Goal: Information Seeking & Learning: Learn about a topic

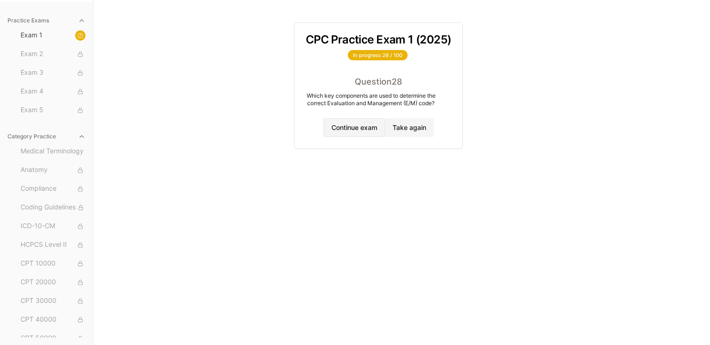
click at [329, 133] on button "Continue exam" at bounding box center [355, 127] width 62 height 19
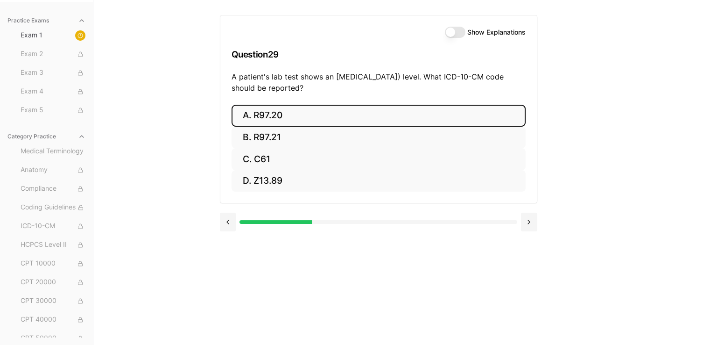
click at [286, 116] on button "A. R97.20" at bounding box center [379, 116] width 294 height 22
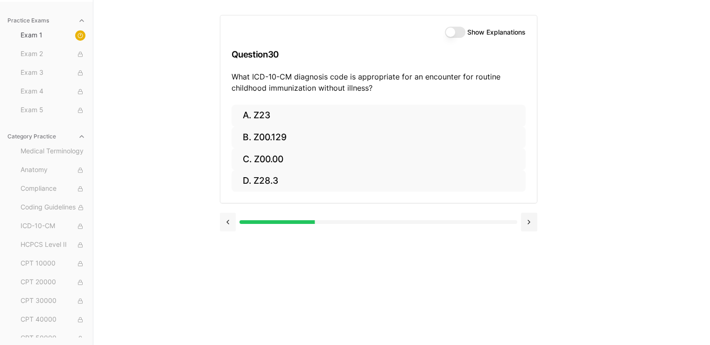
click at [228, 221] on button at bounding box center [228, 221] width 16 height 19
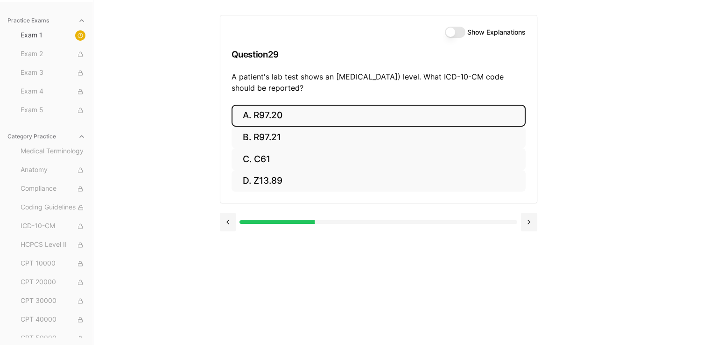
click at [467, 32] on label "Show Explanations" at bounding box center [496, 32] width 58 height 7
click at [466, 32] on button "Show Explanations" at bounding box center [455, 32] width 21 height 11
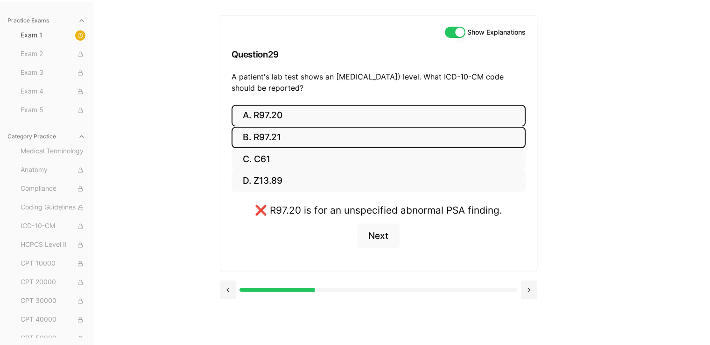
click at [274, 127] on button "B. R97.21" at bounding box center [379, 138] width 294 height 22
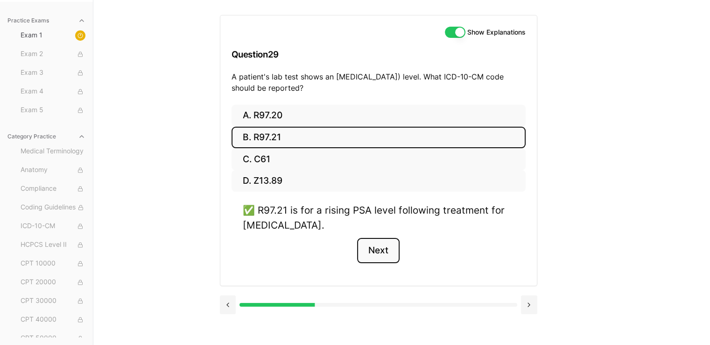
click at [372, 254] on button "Next" at bounding box center [378, 250] width 42 height 25
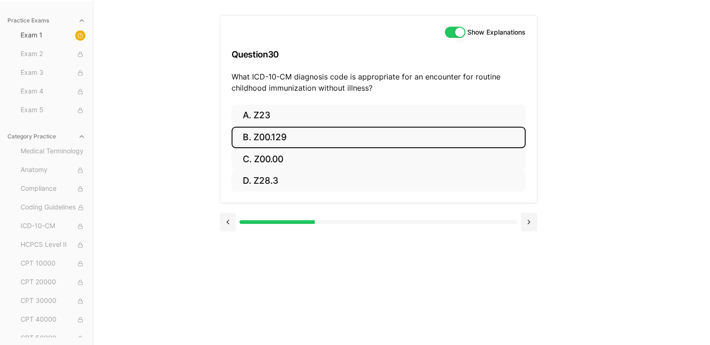
click at [290, 137] on button "B. Z00.129" at bounding box center [379, 138] width 294 height 22
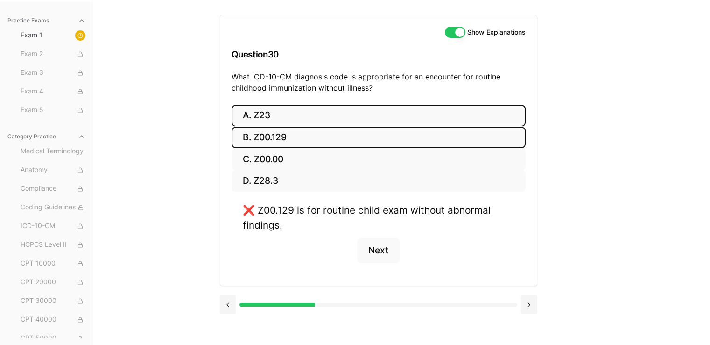
click at [266, 116] on button "A. Z23" at bounding box center [379, 116] width 294 height 22
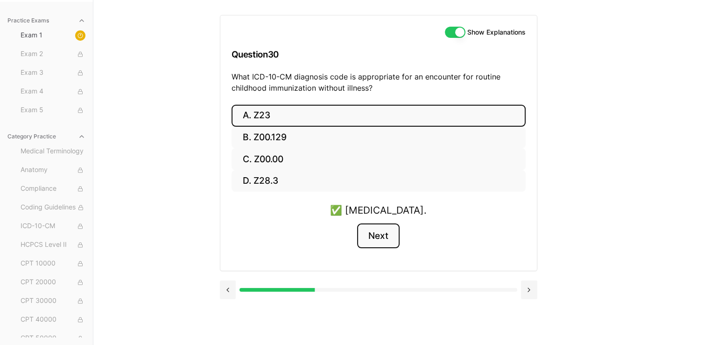
click at [387, 229] on button "Next" at bounding box center [378, 235] width 42 height 25
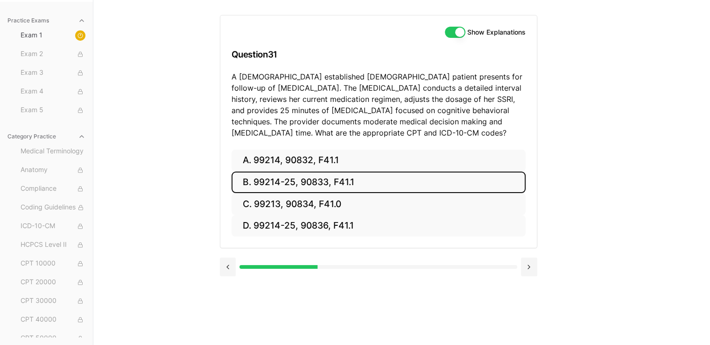
click at [281, 178] on button "B. 99214-25, 90833, F41.1" at bounding box center [379, 182] width 294 height 22
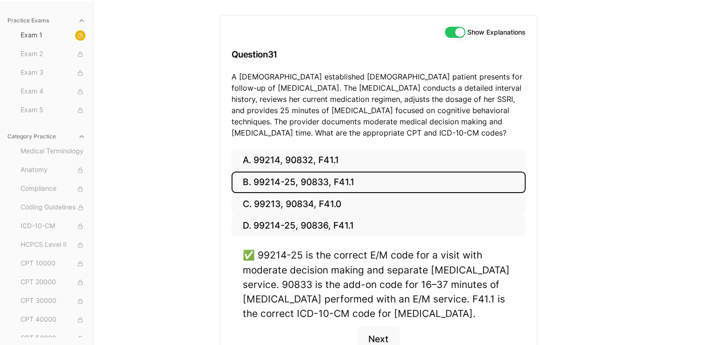
scroll to position [150, 0]
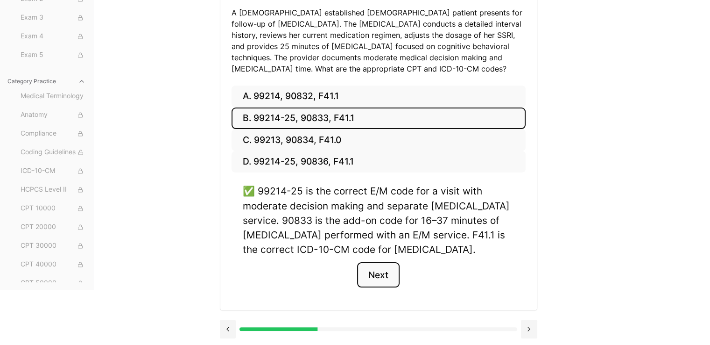
click at [375, 274] on button "Next" at bounding box center [378, 274] width 42 height 25
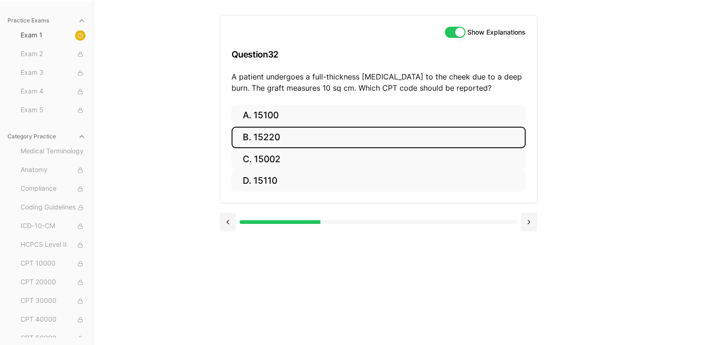
click at [282, 141] on button "B. 15220" at bounding box center [379, 138] width 294 height 22
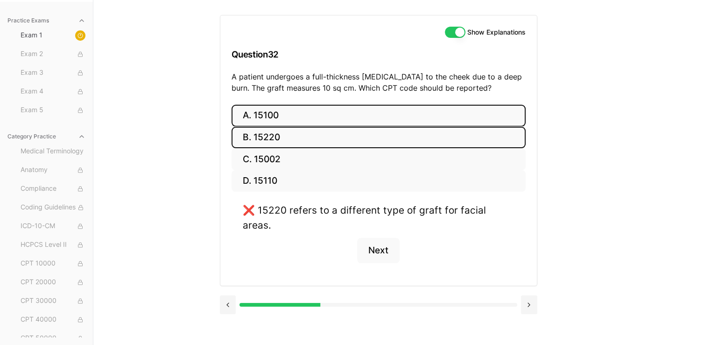
click at [287, 120] on button "A. 15100" at bounding box center [379, 116] width 294 height 22
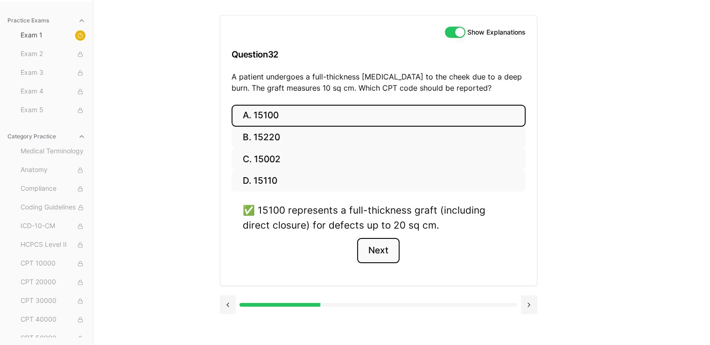
click at [378, 245] on button "Next" at bounding box center [378, 250] width 42 height 25
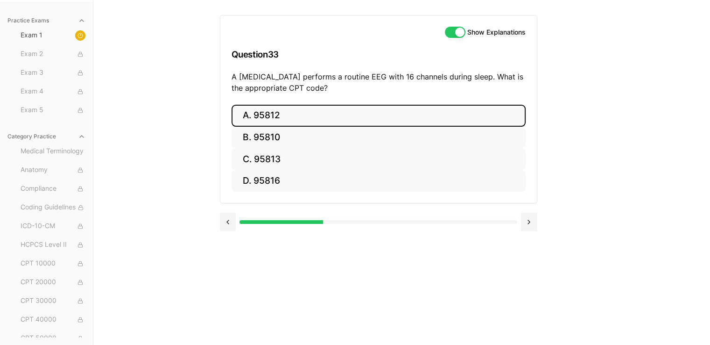
click at [319, 117] on button "A. 95812" at bounding box center [379, 116] width 294 height 22
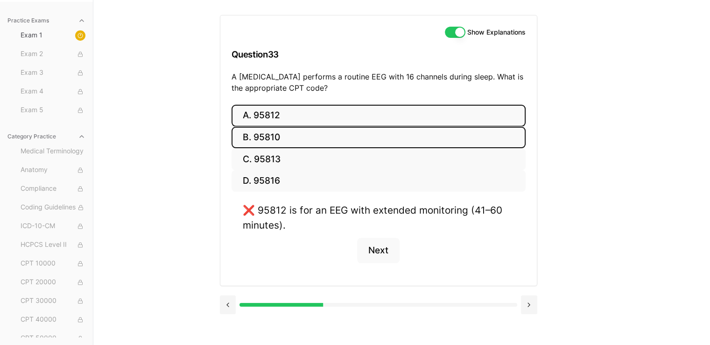
click at [276, 136] on button "B. 95810" at bounding box center [379, 138] width 294 height 22
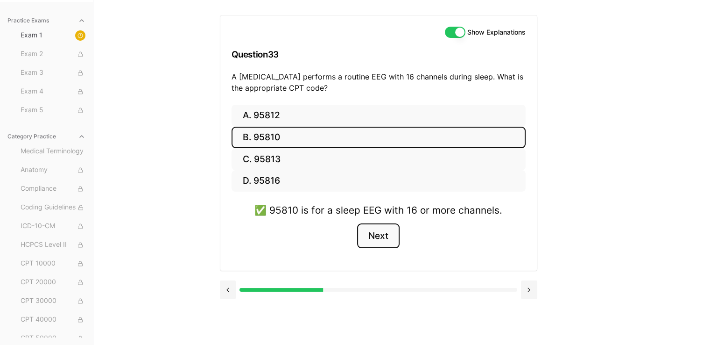
click at [368, 231] on button "Next" at bounding box center [378, 235] width 42 height 25
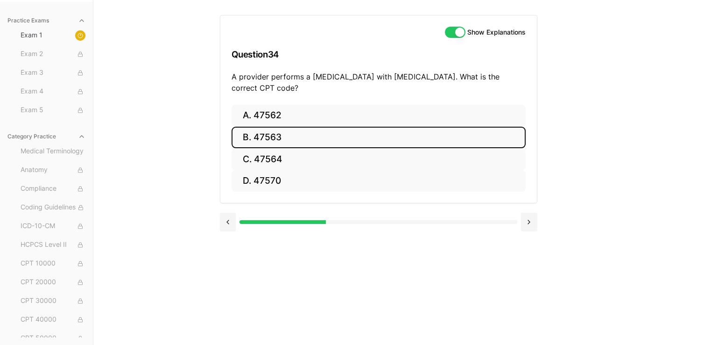
click at [303, 132] on button "B. 47563" at bounding box center [379, 138] width 294 height 22
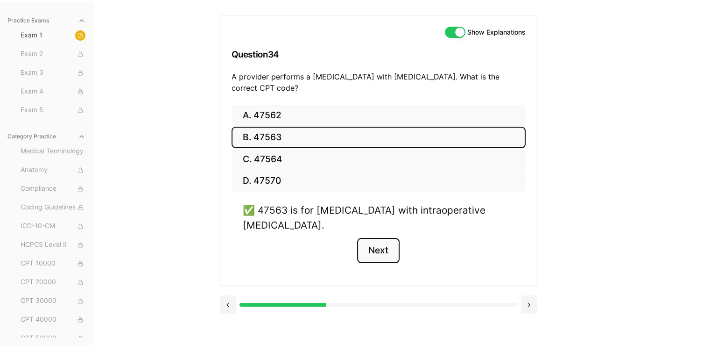
click at [383, 243] on button "Next" at bounding box center [378, 250] width 42 height 25
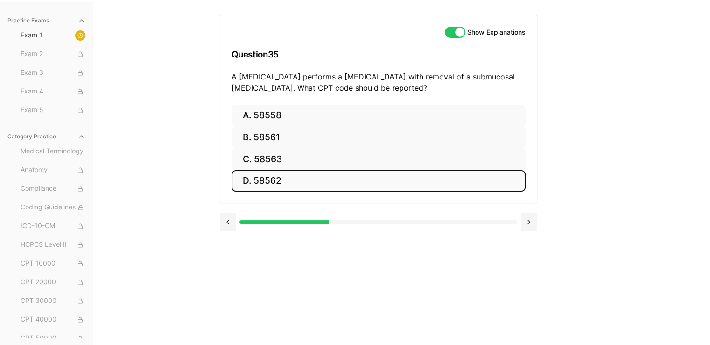
click at [297, 171] on button "D. 58562" at bounding box center [379, 181] width 294 height 22
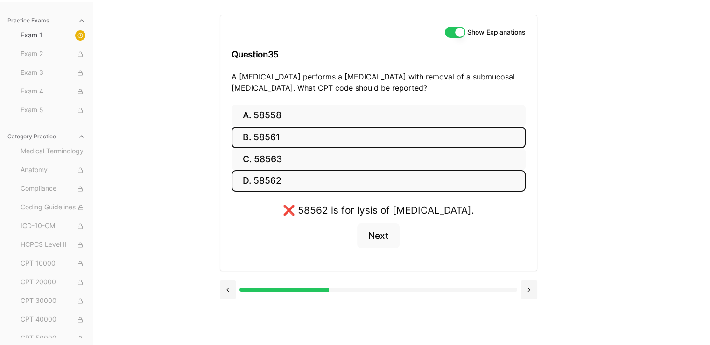
click at [283, 132] on button "B. 58561" at bounding box center [379, 138] width 294 height 22
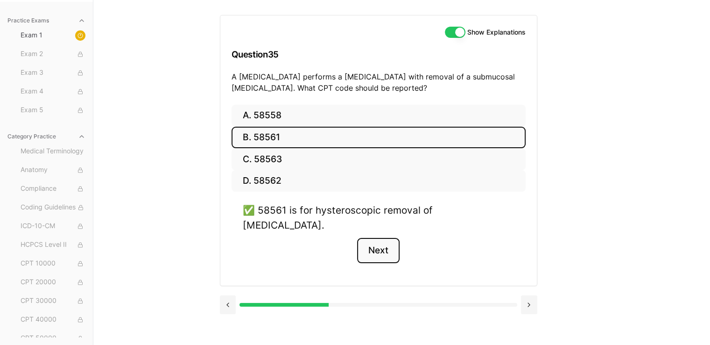
click at [366, 238] on button "Next" at bounding box center [378, 250] width 42 height 25
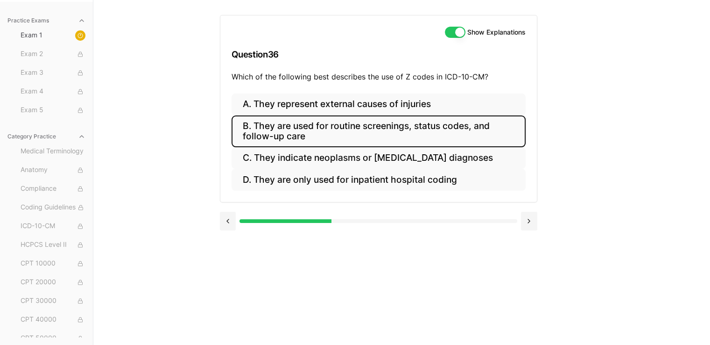
click at [322, 122] on button "B. They are used for routine screenings, status codes, and follow-up care" at bounding box center [379, 131] width 294 height 32
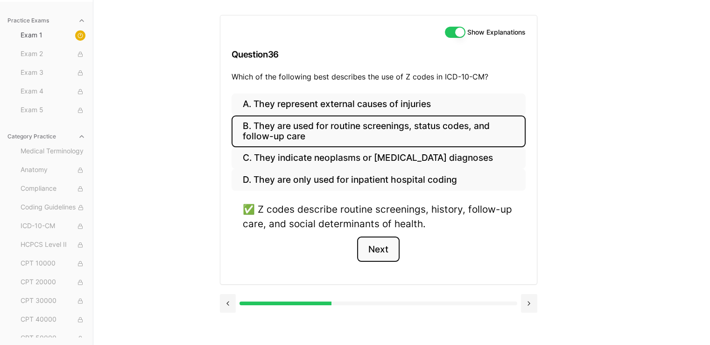
click at [385, 251] on button "Next" at bounding box center [378, 248] width 42 height 25
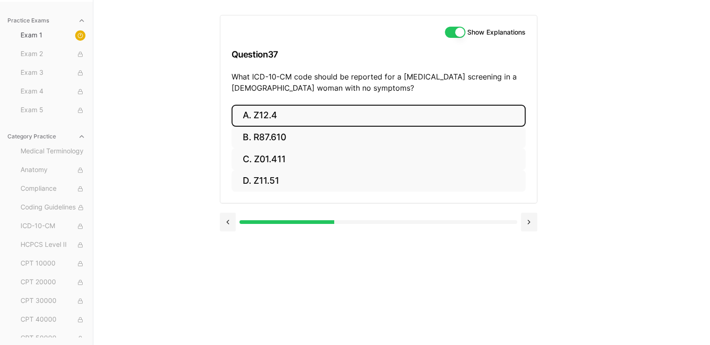
click at [271, 123] on button "A. Z12.4" at bounding box center [379, 116] width 294 height 22
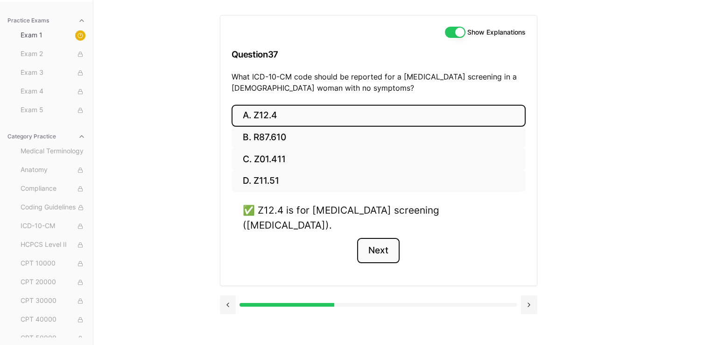
click at [385, 240] on button "Next" at bounding box center [378, 250] width 42 height 25
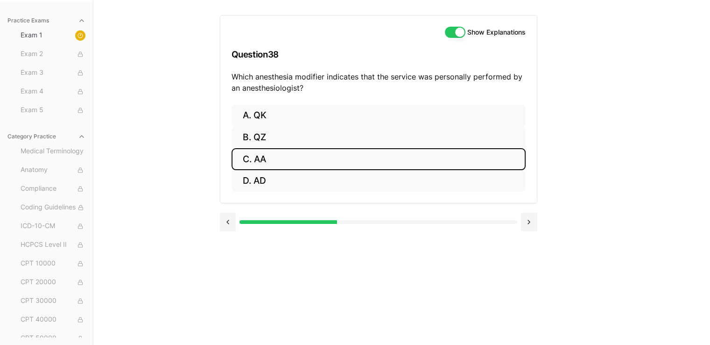
click at [269, 157] on button "C. AA" at bounding box center [379, 159] width 294 height 22
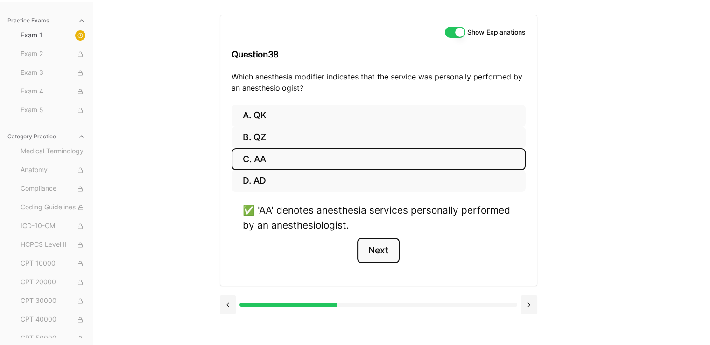
click at [379, 247] on button "Next" at bounding box center [378, 250] width 42 height 25
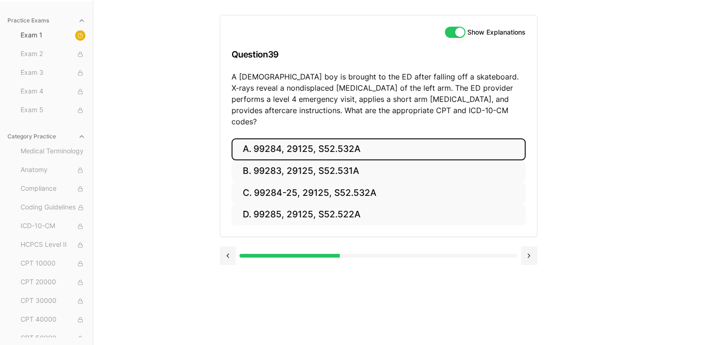
click at [276, 138] on button "A. 99284, 29125, S52.532A" at bounding box center [379, 149] width 294 height 22
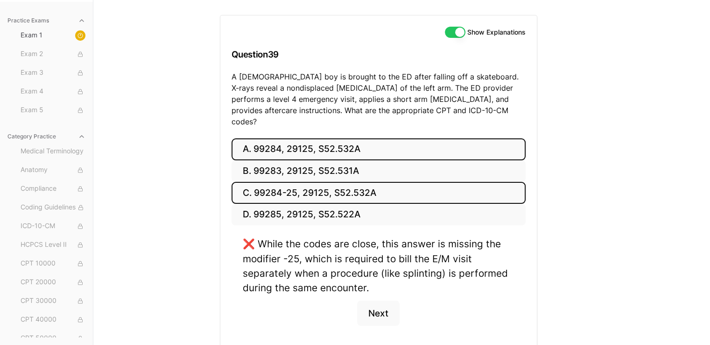
click at [282, 182] on button "C. 99284-25, 29125, S52.532A" at bounding box center [379, 193] width 294 height 22
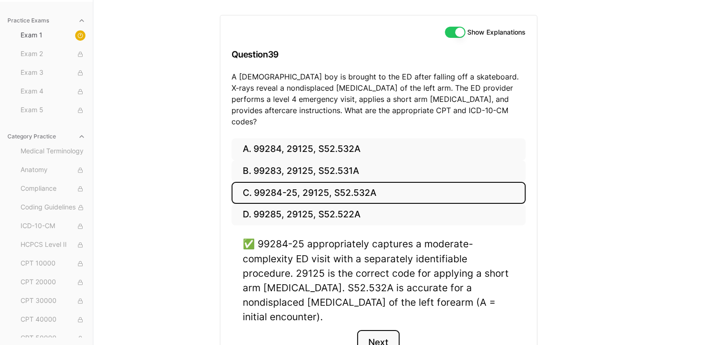
click at [378, 330] on button "Next" at bounding box center [378, 342] width 42 height 25
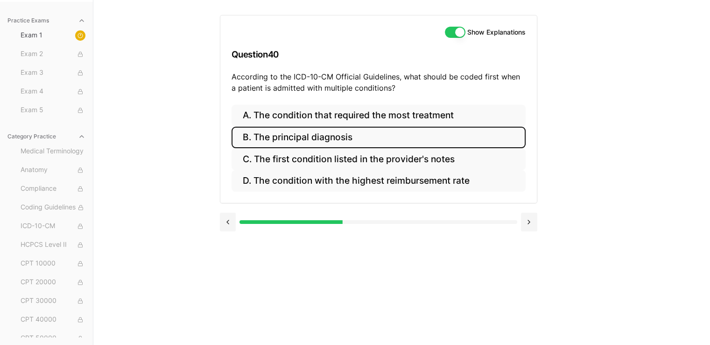
click at [318, 140] on button "B. The principal diagnosis" at bounding box center [379, 138] width 294 height 22
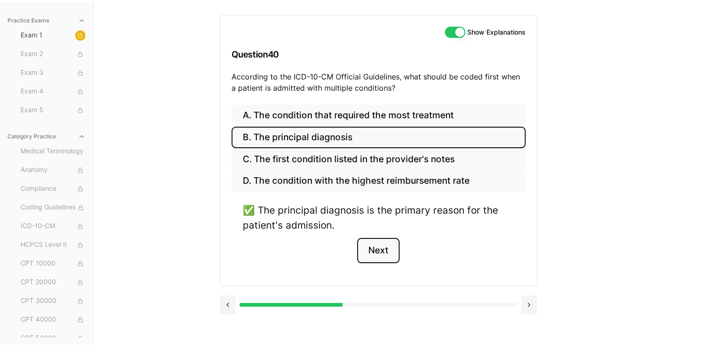
click at [377, 252] on button "Next" at bounding box center [378, 250] width 42 height 25
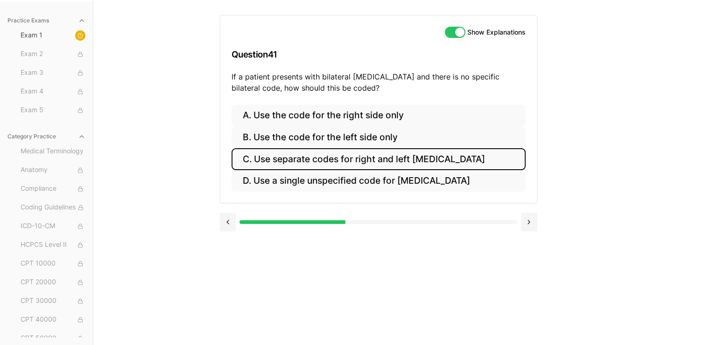
click at [386, 156] on button "C. Use separate codes for right and left [MEDICAL_DATA]" at bounding box center [379, 159] width 294 height 22
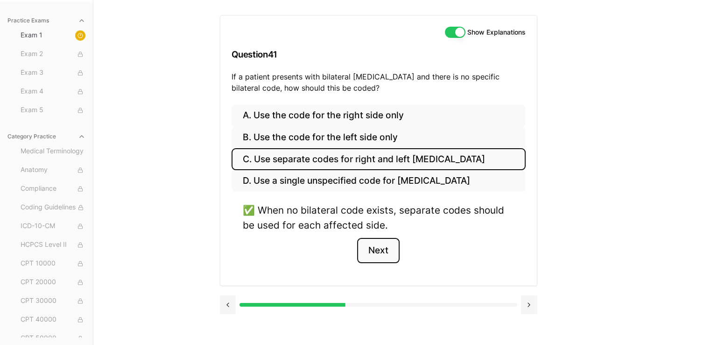
click at [370, 254] on button "Next" at bounding box center [378, 250] width 42 height 25
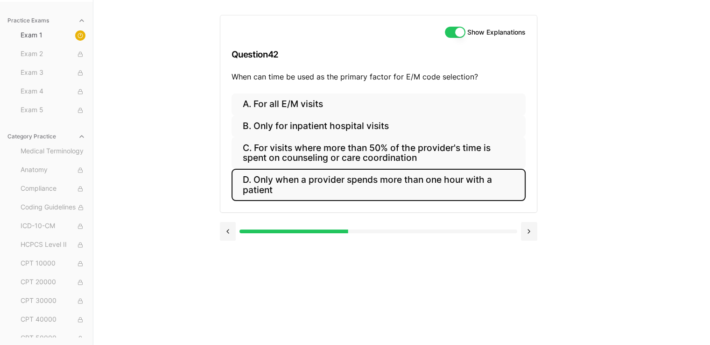
click at [327, 180] on button "D. Only when a provider spends more than one hour with a patient" at bounding box center [379, 185] width 294 height 32
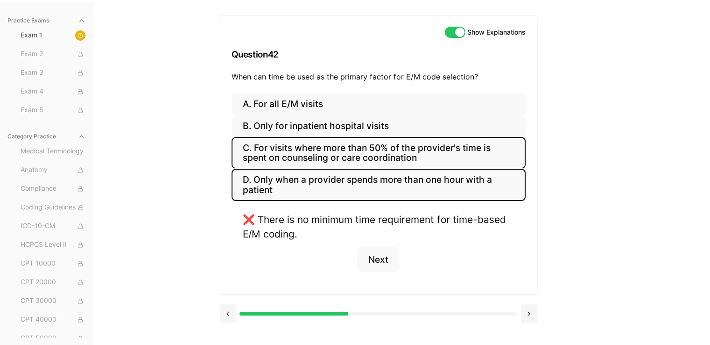
click at [325, 146] on button "C. For visits where more than 50% of the provider's time is spent on counseling…" at bounding box center [379, 153] width 294 height 32
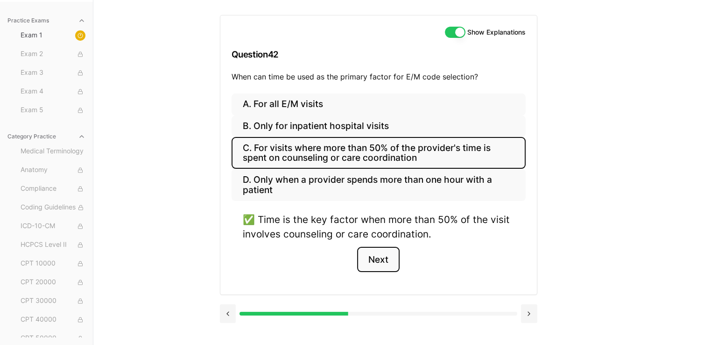
click at [380, 260] on button "Next" at bounding box center [378, 259] width 42 height 25
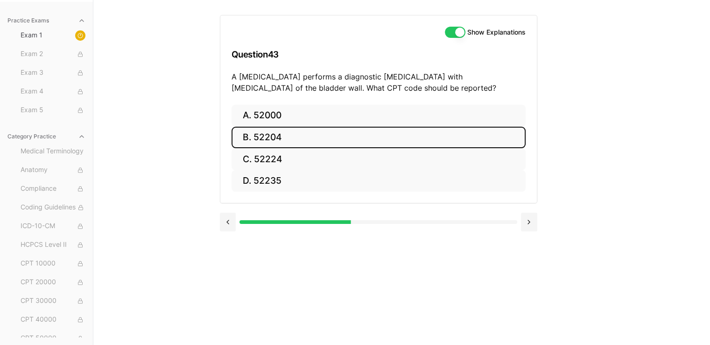
click at [288, 138] on button "B. 52204" at bounding box center [379, 138] width 294 height 22
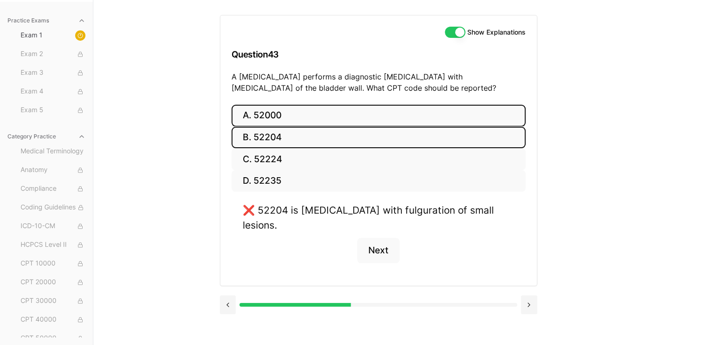
click at [288, 113] on button "A. 52000" at bounding box center [379, 116] width 294 height 22
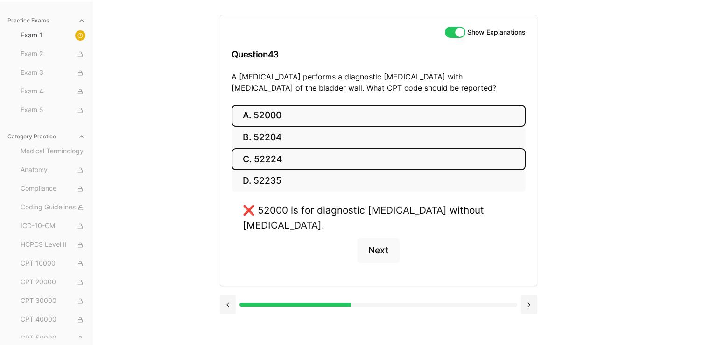
click at [265, 159] on button "C. 52224" at bounding box center [379, 159] width 294 height 22
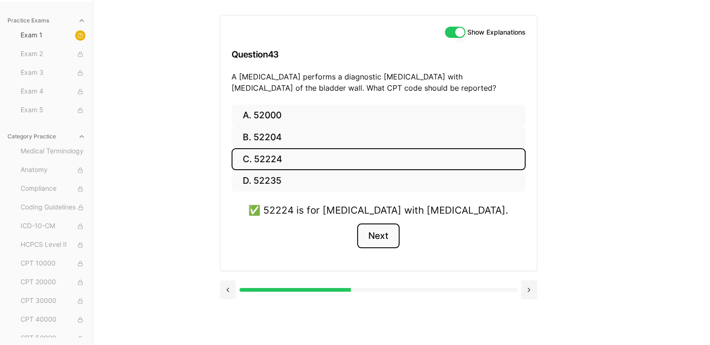
click at [384, 231] on button "Next" at bounding box center [378, 235] width 42 height 25
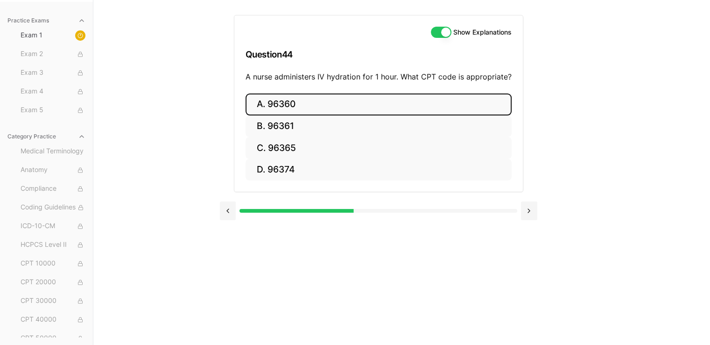
click at [290, 104] on button "A. 96360" at bounding box center [379, 104] width 266 height 22
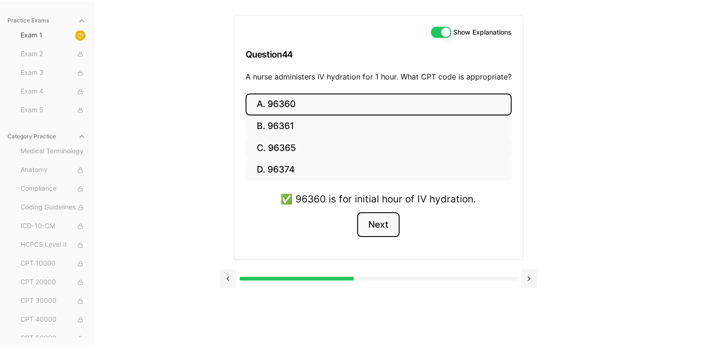
click at [380, 221] on button "Next" at bounding box center [378, 224] width 42 height 25
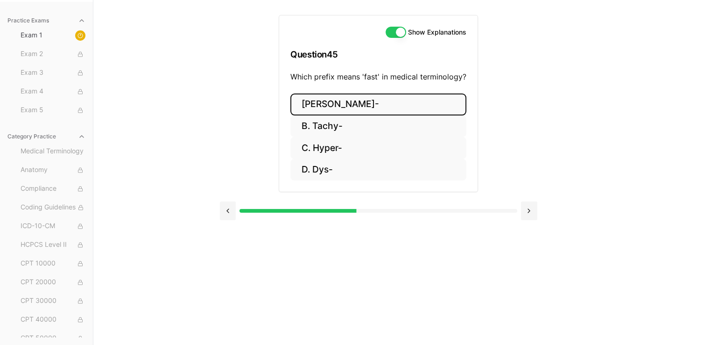
click at [340, 100] on button "[PERSON_NAME]-" at bounding box center [378, 104] width 176 height 22
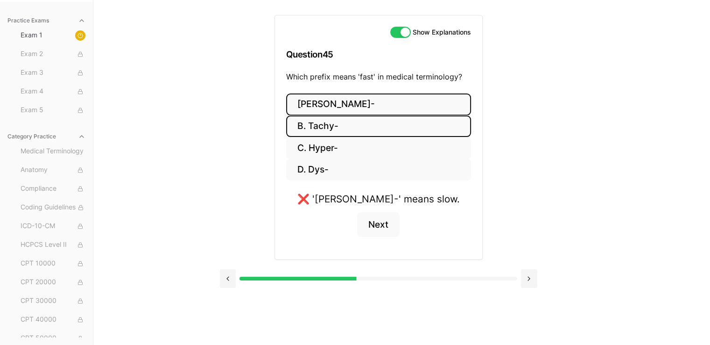
click at [334, 127] on button "B. Tachy-" at bounding box center [378, 126] width 185 height 22
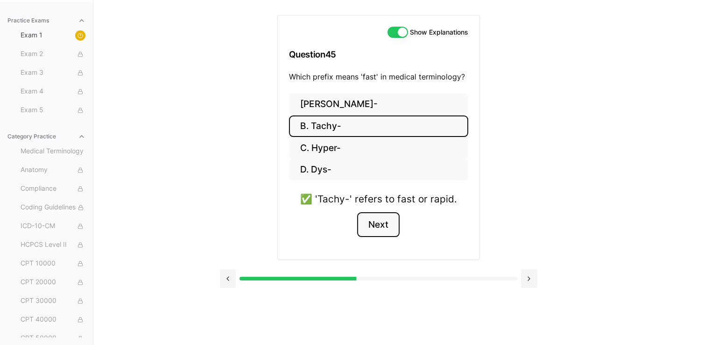
click at [372, 224] on button "Next" at bounding box center [378, 224] width 42 height 25
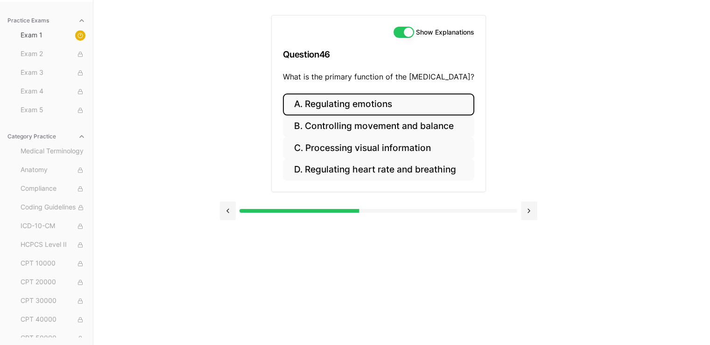
click at [372, 107] on button "A. Regulating emotions" at bounding box center [378, 104] width 191 height 22
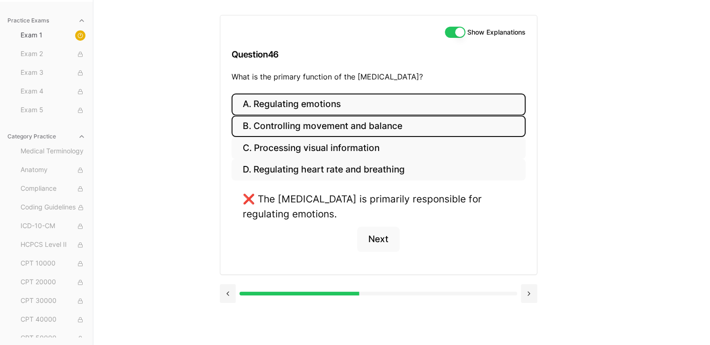
click at [327, 132] on button "B. Controlling movement and balance" at bounding box center [379, 126] width 294 height 22
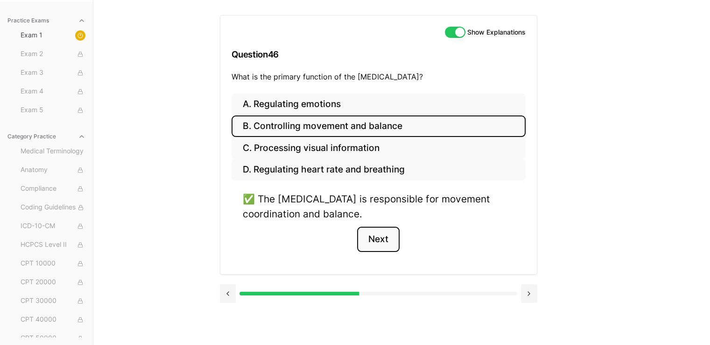
click at [373, 238] on button "Next" at bounding box center [378, 238] width 42 height 25
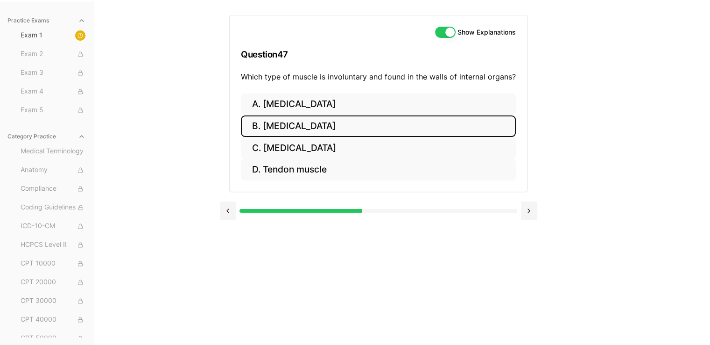
click at [310, 129] on button "B. [MEDICAL_DATA]" at bounding box center [378, 126] width 275 height 22
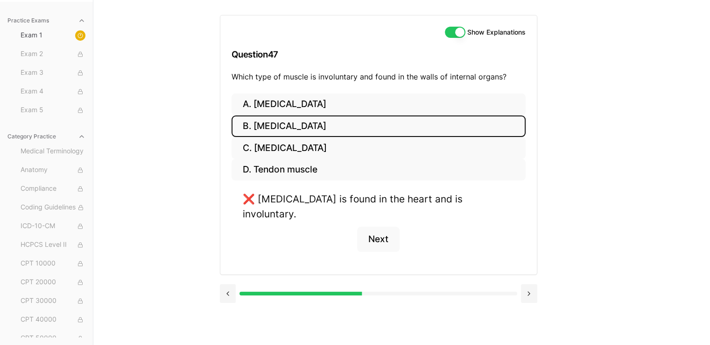
click at [310, 120] on button "B. [MEDICAL_DATA]" at bounding box center [379, 126] width 294 height 22
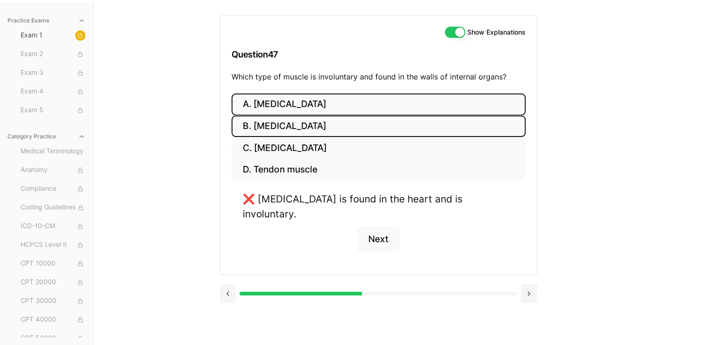
click at [312, 108] on button "A. [MEDICAL_DATA]" at bounding box center [379, 104] width 294 height 22
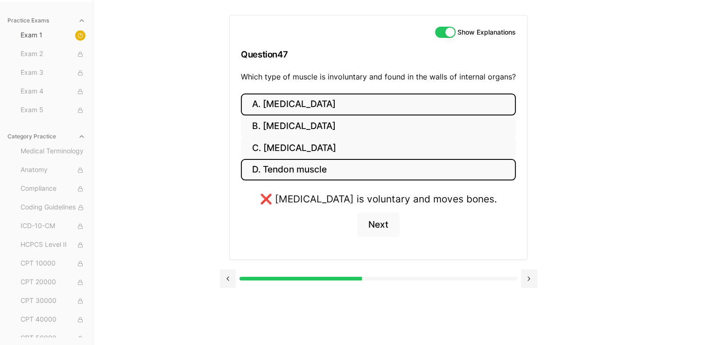
click at [317, 159] on button "D. Tendon muscle" at bounding box center [378, 170] width 275 height 22
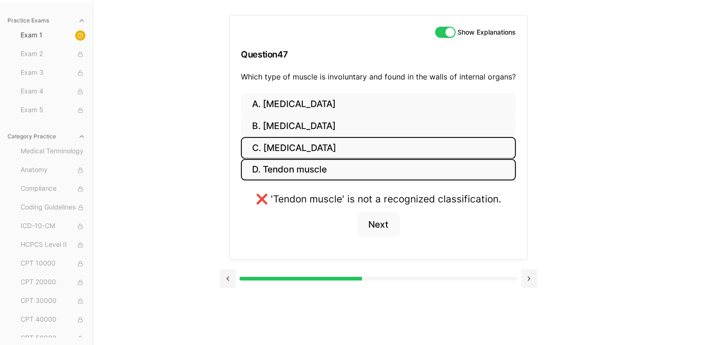
click at [318, 150] on button "C. [MEDICAL_DATA]" at bounding box center [378, 148] width 275 height 22
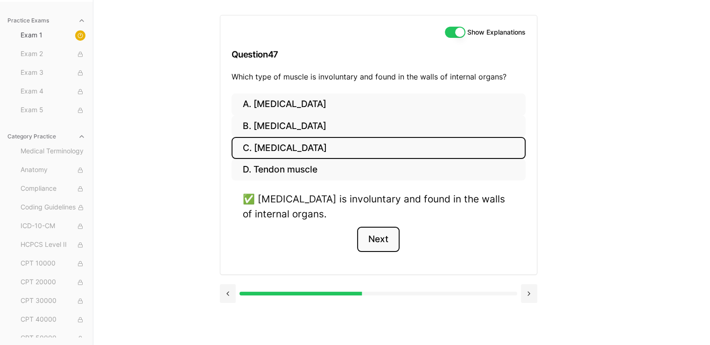
click at [376, 237] on button "Next" at bounding box center [378, 238] width 42 height 25
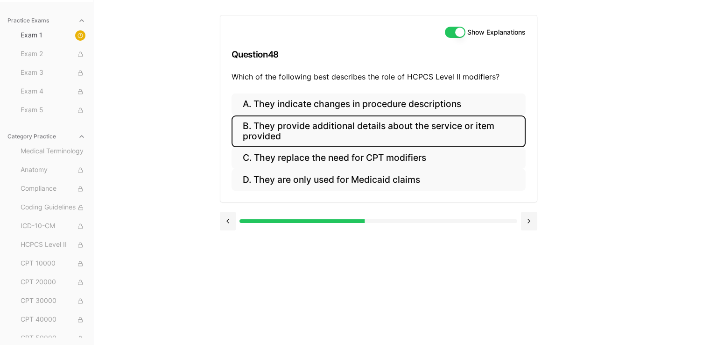
click at [336, 131] on button "B. They provide additional details about the service or item provided" at bounding box center [379, 131] width 294 height 32
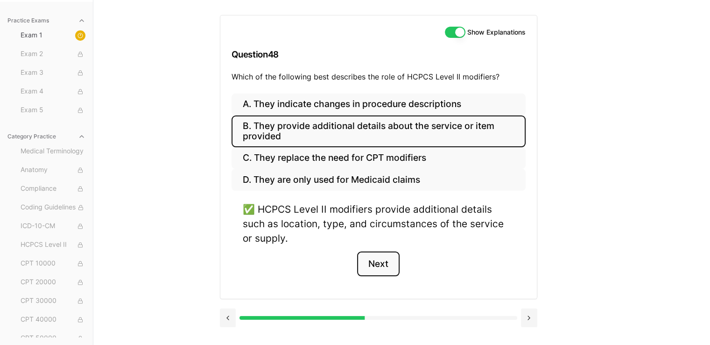
click at [375, 262] on button "Next" at bounding box center [378, 263] width 42 height 25
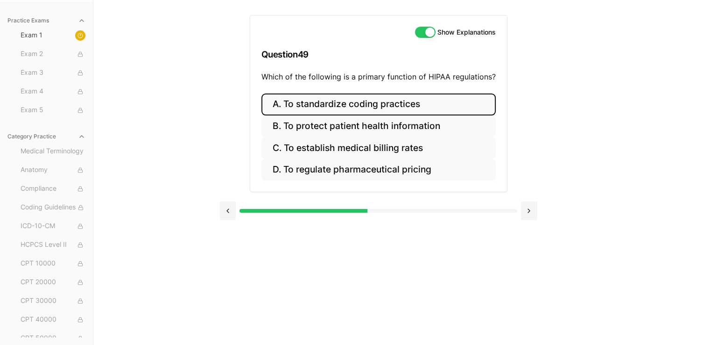
click at [359, 99] on button "A. To standardize coding practices" at bounding box center [378, 104] width 234 height 22
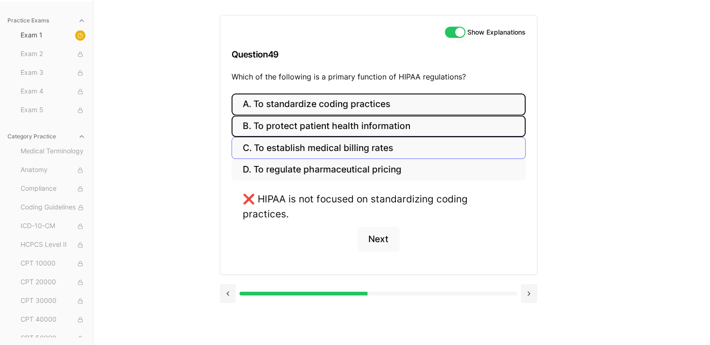
click at [325, 120] on button "B. To protect patient health information" at bounding box center [379, 126] width 294 height 22
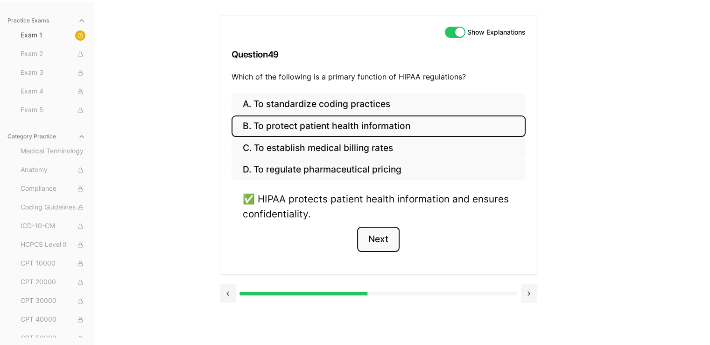
click at [367, 240] on button "Next" at bounding box center [378, 238] width 42 height 25
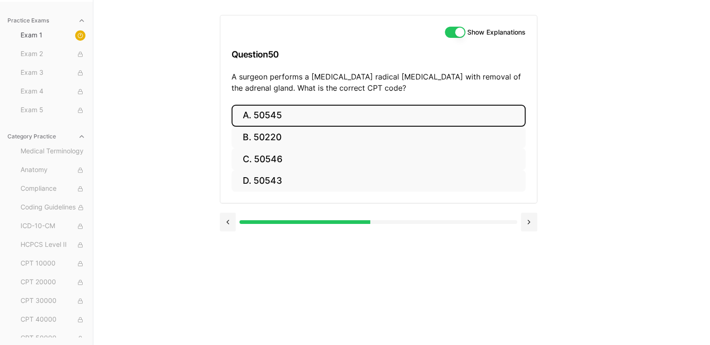
click at [273, 107] on button "A. 50545" at bounding box center [379, 116] width 294 height 22
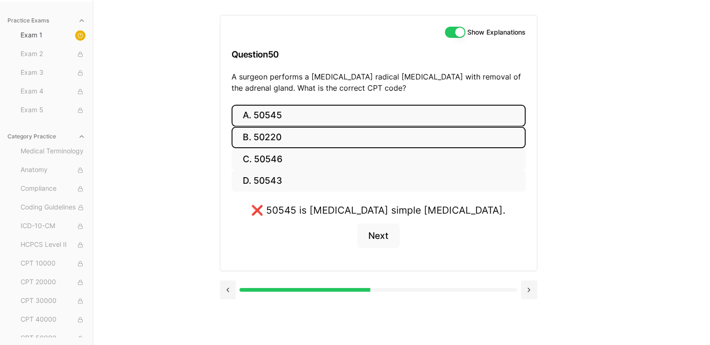
click at [289, 142] on button "B. 50220" at bounding box center [379, 138] width 294 height 22
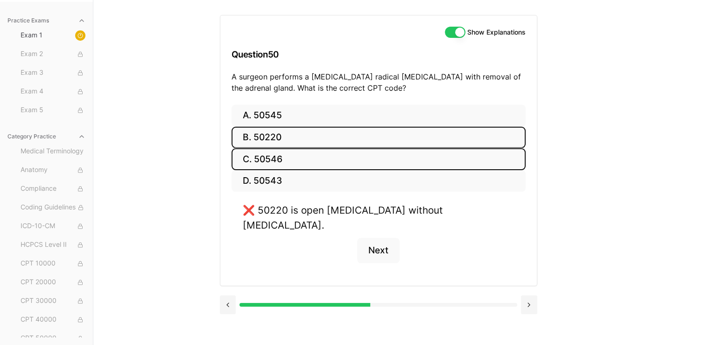
click at [273, 154] on button "C. 50546" at bounding box center [379, 159] width 294 height 22
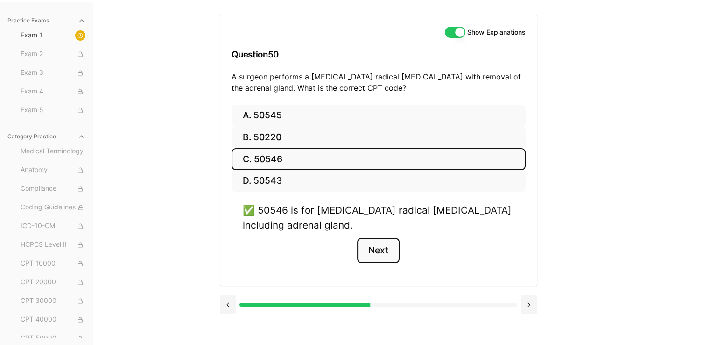
click at [392, 245] on button "Next" at bounding box center [378, 250] width 42 height 25
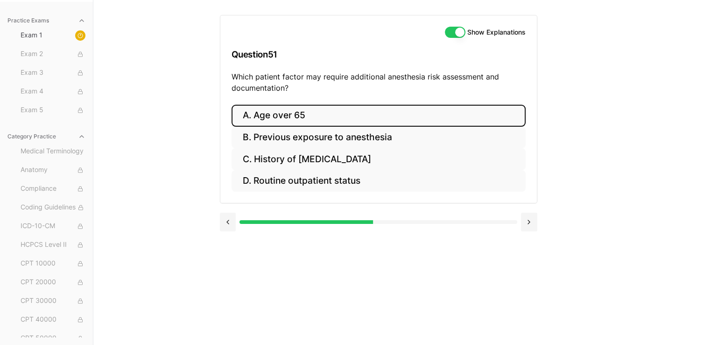
click at [291, 116] on button "A. Age over 65" at bounding box center [379, 116] width 294 height 22
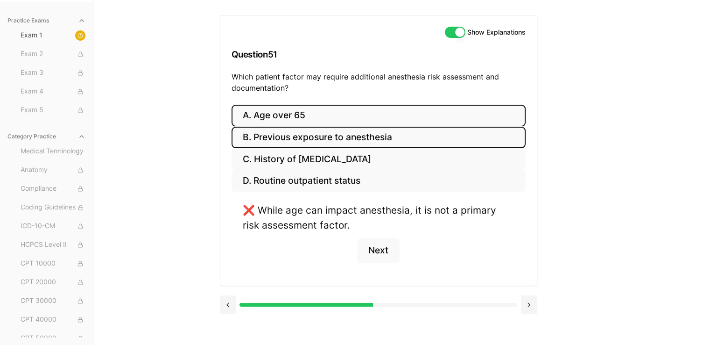
drag, startPoint x: 303, startPoint y: 137, endPoint x: 304, endPoint y: 146, distance: 9.4
click at [304, 138] on button "B. Previous exposure to anesthesia" at bounding box center [379, 138] width 294 height 22
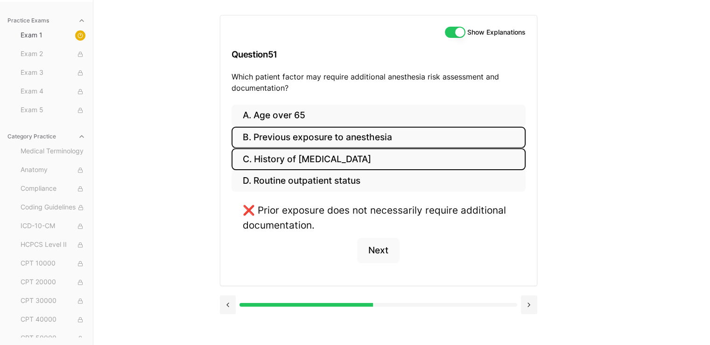
click at [304, 156] on button "C. History of [MEDICAL_DATA]" at bounding box center [379, 159] width 294 height 22
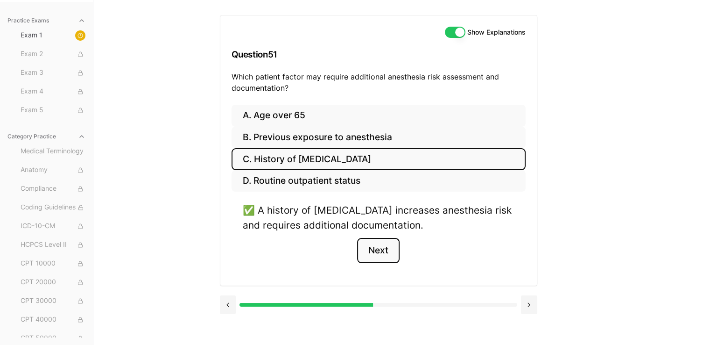
click at [372, 249] on button "Next" at bounding box center [378, 250] width 42 height 25
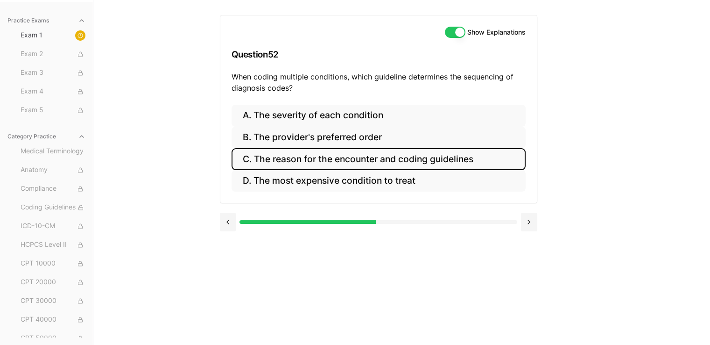
click at [371, 165] on button "C. The reason for the encounter and coding guidelines" at bounding box center [379, 159] width 294 height 22
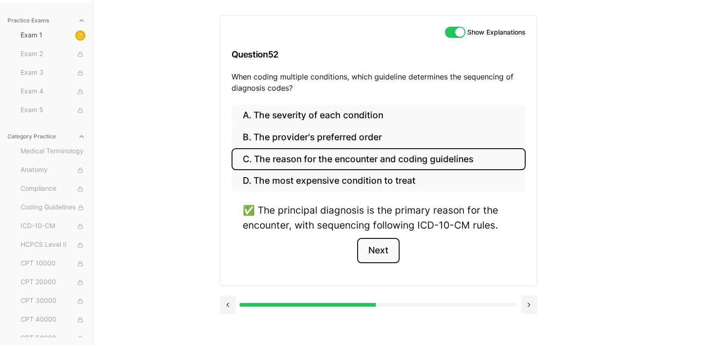
click at [362, 251] on button "Next" at bounding box center [378, 250] width 42 height 25
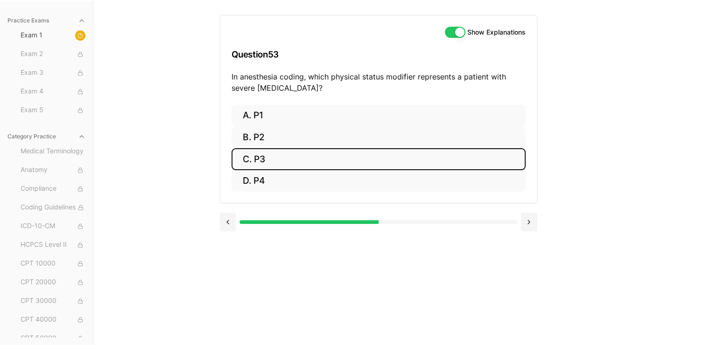
click at [263, 163] on button "C. P3" at bounding box center [379, 159] width 294 height 22
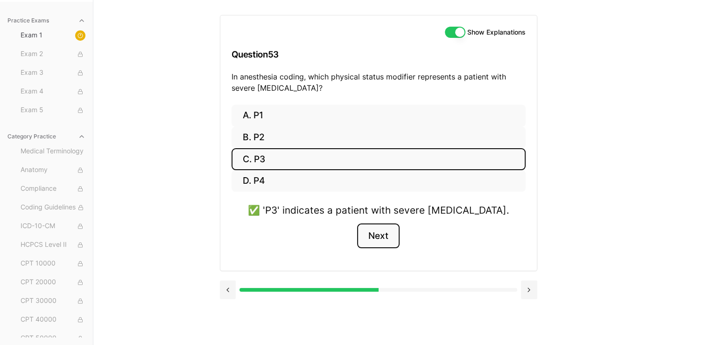
click at [379, 237] on button "Next" at bounding box center [378, 235] width 42 height 25
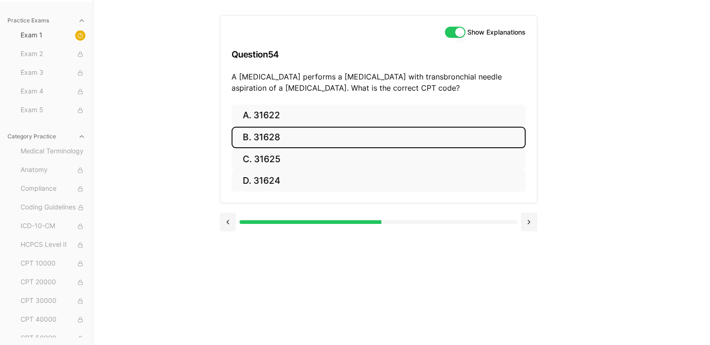
drag, startPoint x: 276, startPoint y: 139, endPoint x: 276, endPoint y: 146, distance: 7.0
click at [275, 139] on button "B. 31628" at bounding box center [379, 138] width 294 height 22
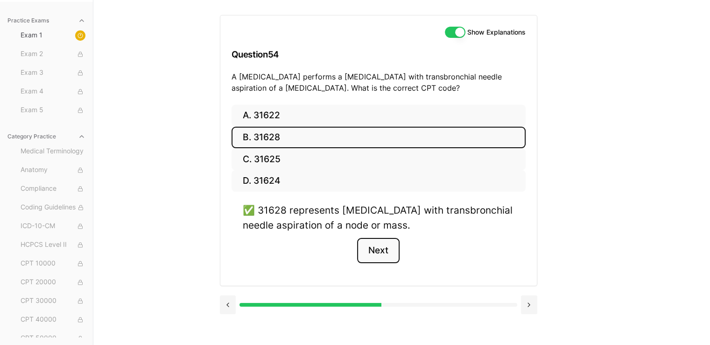
click at [363, 245] on button "Next" at bounding box center [378, 250] width 42 height 25
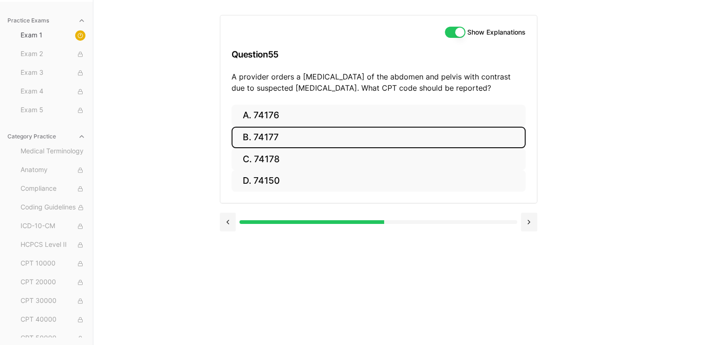
click at [270, 134] on button "B. 74177" at bounding box center [379, 138] width 294 height 22
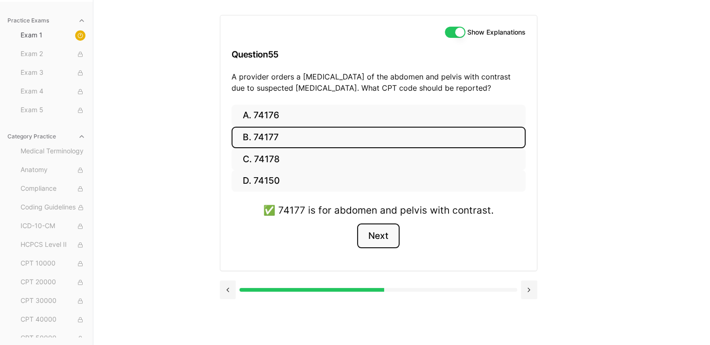
click at [373, 230] on button "Next" at bounding box center [378, 235] width 42 height 25
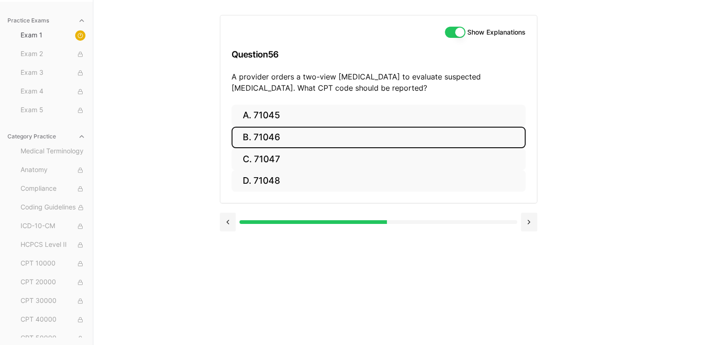
click at [269, 138] on button "B. 71046" at bounding box center [379, 138] width 294 height 22
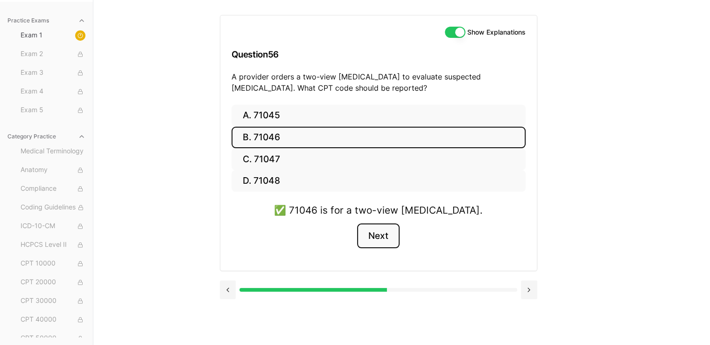
click at [382, 236] on button "Next" at bounding box center [378, 235] width 42 height 25
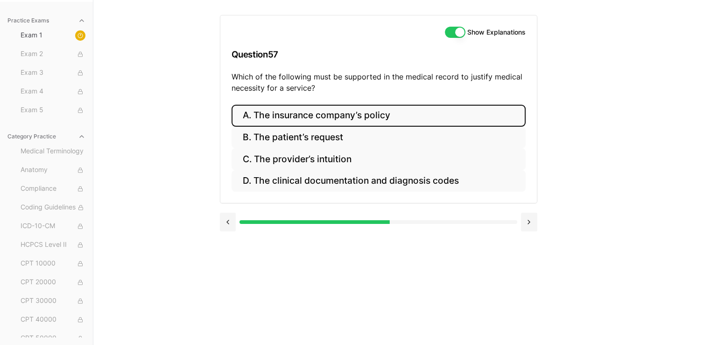
click at [388, 118] on button "A. The insurance company’s policy" at bounding box center [379, 116] width 294 height 22
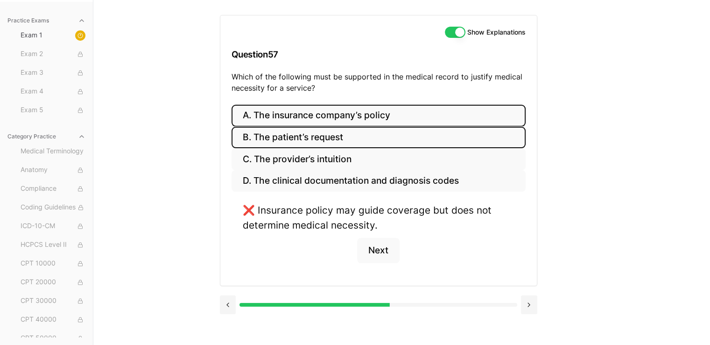
click at [318, 144] on button "B. The patient’s request" at bounding box center [379, 138] width 294 height 22
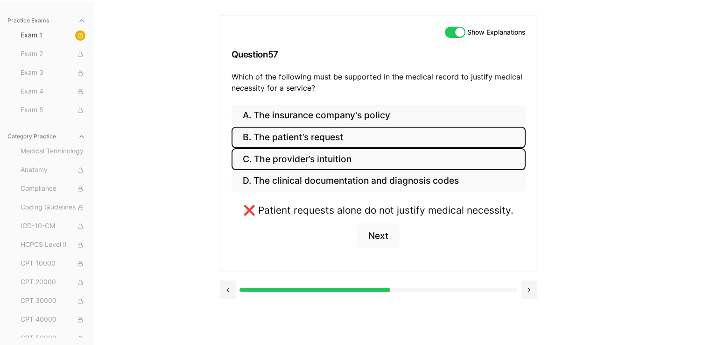
click at [324, 159] on button "C. The provider’s intuition" at bounding box center [379, 159] width 294 height 22
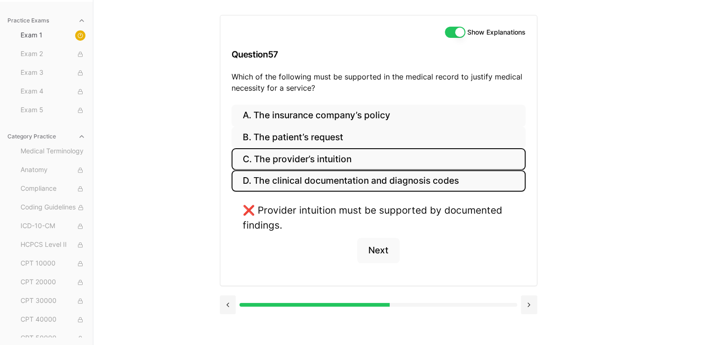
click at [258, 180] on button "D. The clinical documentation and diagnosis codes" at bounding box center [379, 181] width 294 height 22
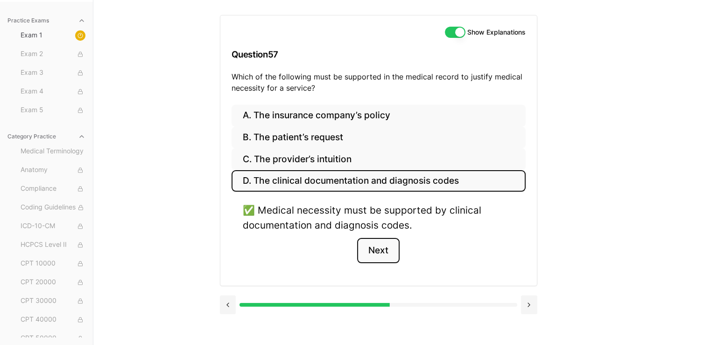
click at [367, 250] on button "Next" at bounding box center [378, 250] width 42 height 25
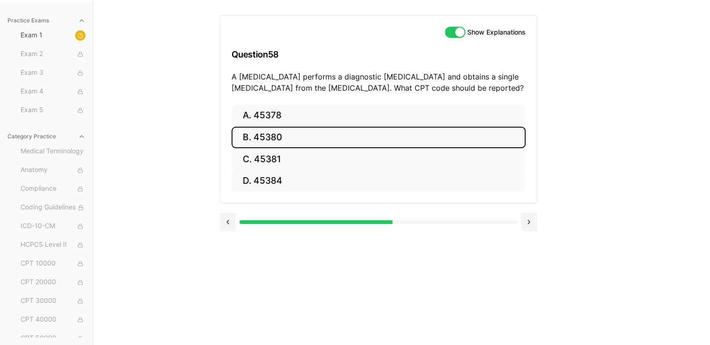
click at [278, 144] on button "B. 45380" at bounding box center [379, 138] width 294 height 22
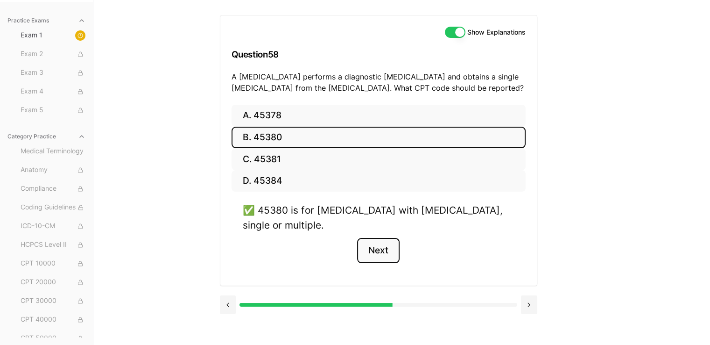
click at [393, 249] on button "Next" at bounding box center [378, 250] width 42 height 25
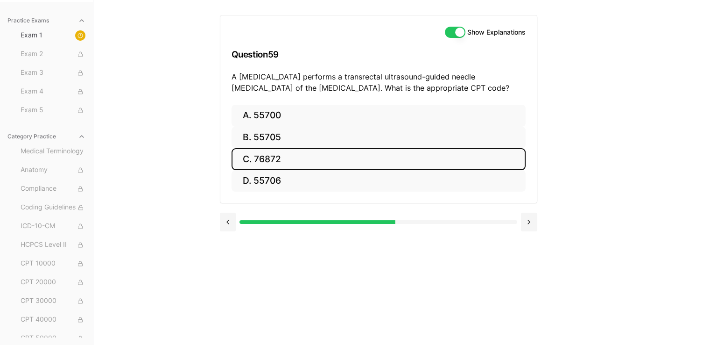
click at [268, 159] on button "C. 76872" at bounding box center [379, 159] width 294 height 22
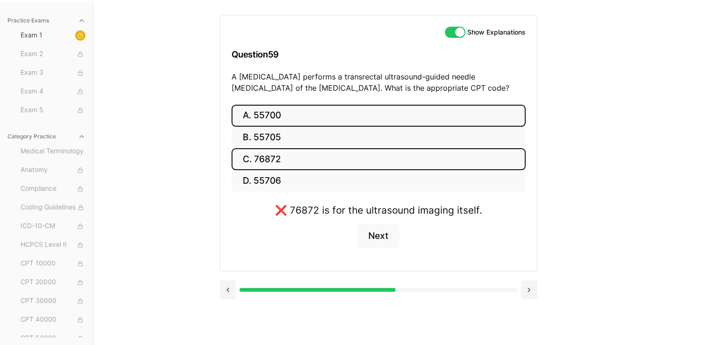
click at [277, 111] on button "A. 55700" at bounding box center [379, 116] width 294 height 22
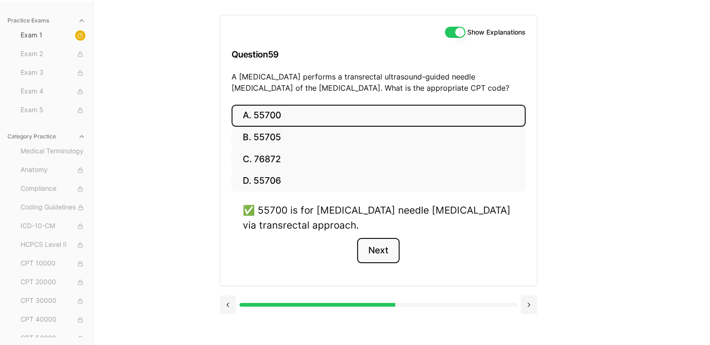
click at [364, 247] on button "Next" at bounding box center [378, 250] width 42 height 25
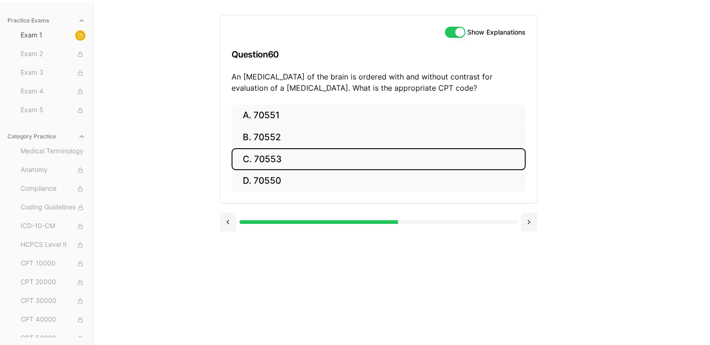
click at [308, 150] on button "C. 70553" at bounding box center [379, 159] width 294 height 22
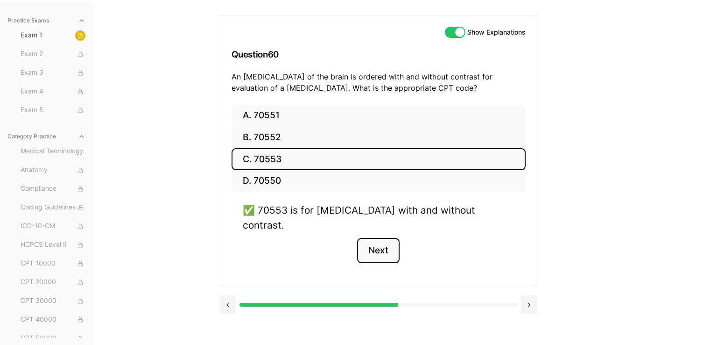
click at [379, 238] on button "Next" at bounding box center [378, 250] width 42 height 25
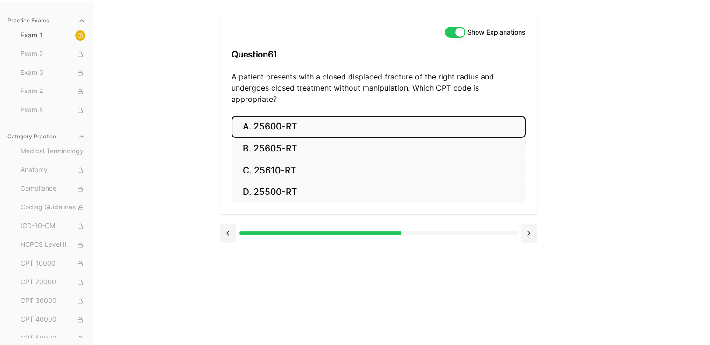
click at [299, 116] on button "A. 25600-RT" at bounding box center [379, 127] width 294 height 22
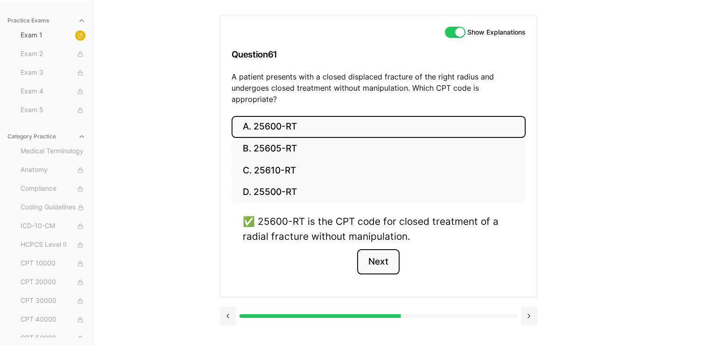
click at [398, 258] on button "Next" at bounding box center [378, 261] width 42 height 25
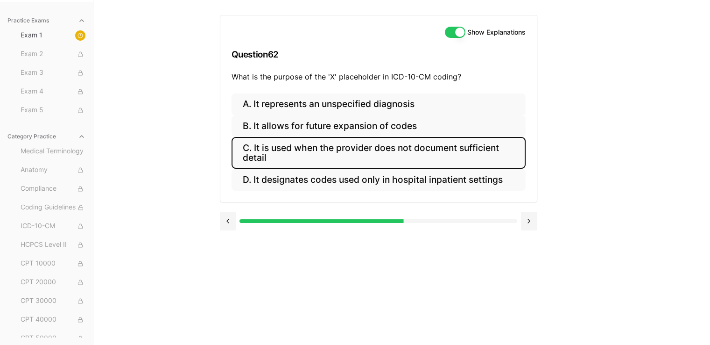
click at [342, 151] on button "C. It is used when the provider does not document sufficient detail" at bounding box center [379, 153] width 294 height 32
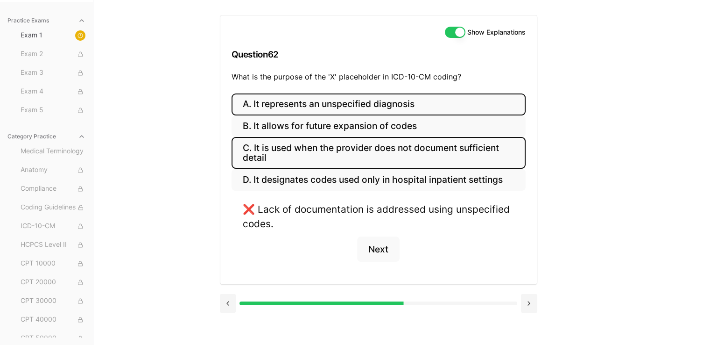
click at [372, 111] on button "A. It represents an unspecified diagnosis" at bounding box center [379, 104] width 294 height 22
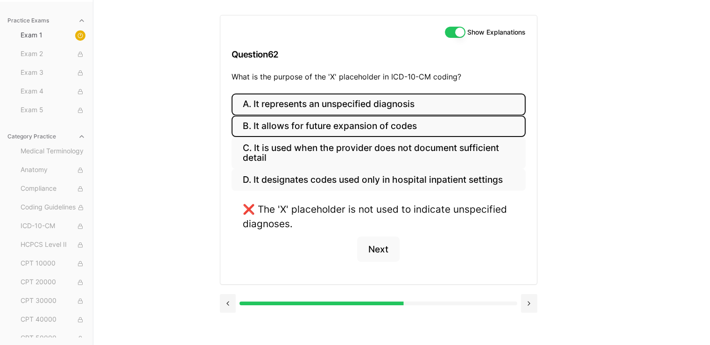
click at [320, 125] on button "B. It allows for future expansion of codes" at bounding box center [379, 126] width 294 height 22
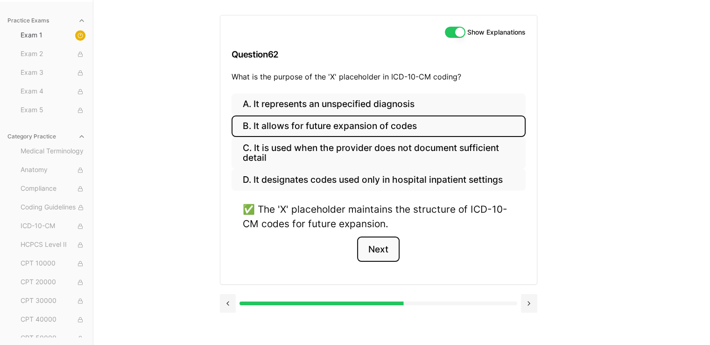
click at [376, 255] on button "Next" at bounding box center [378, 248] width 42 height 25
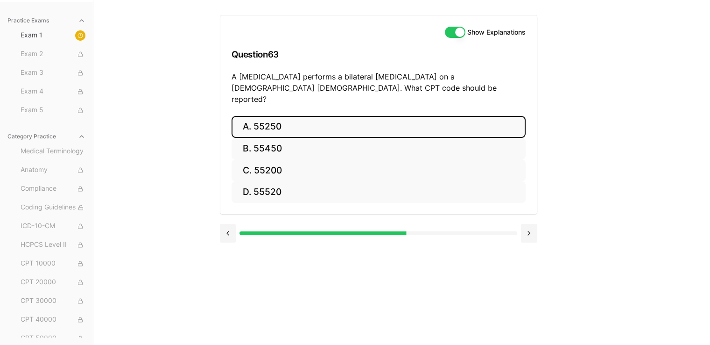
click at [268, 123] on button "A. 55250" at bounding box center [379, 127] width 294 height 22
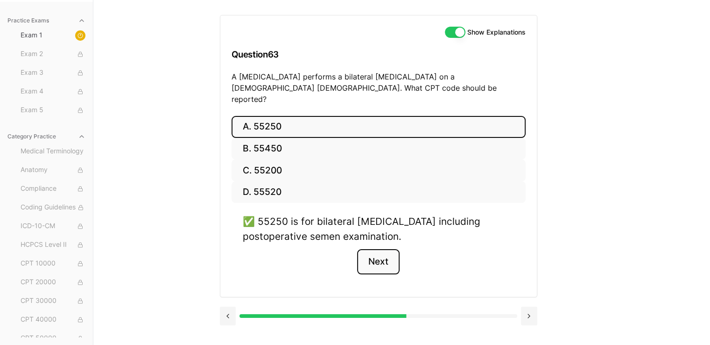
click at [376, 255] on button "Next" at bounding box center [378, 261] width 42 height 25
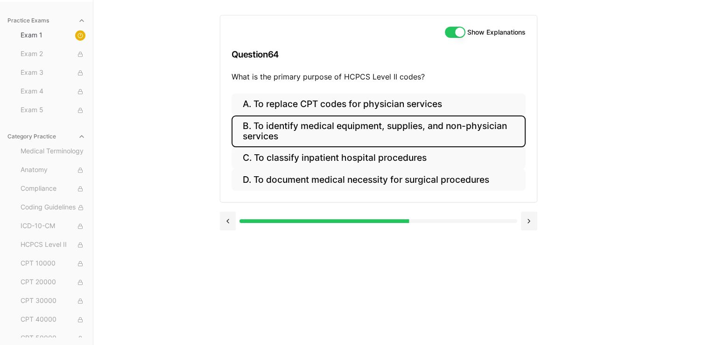
click at [424, 127] on button "B. To identify medical equipment, supplies, and non-physician services" at bounding box center [379, 131] width 294 height 32
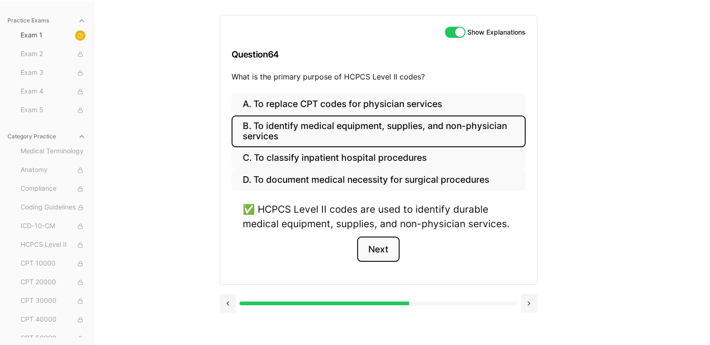
click at [392, 251] on button "Next" at bounding box center [378, 248] width 42 height 25
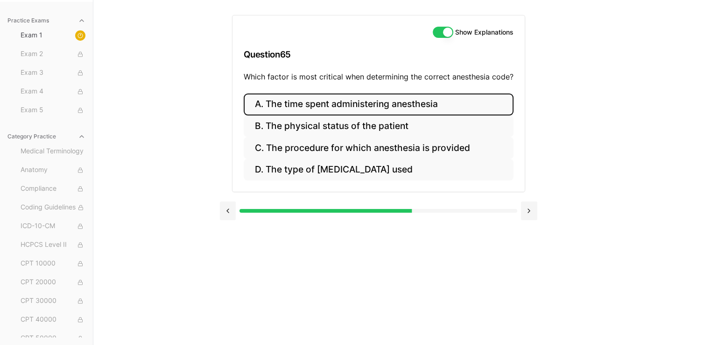
click at [359, 105] on button "A. The time spent administering anesthesia" at bounding box center [379, 104] width 270 height 22
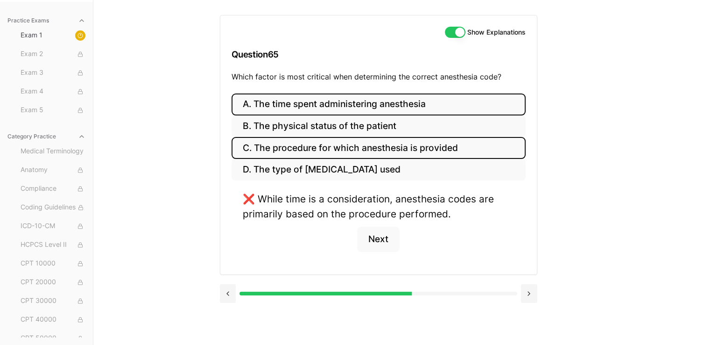
click at [282, 149] on button "C. The procedure for which anesthesia is provided" at bounding box center [379, 148] width 294 height 22
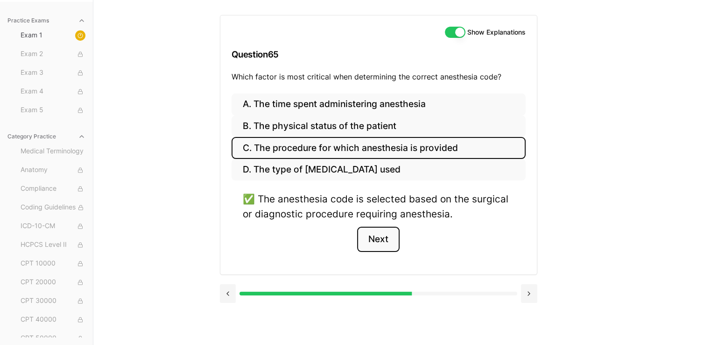
click at [373, 234] on button "Next" at bounding box center [378, 238] width 42 height 25
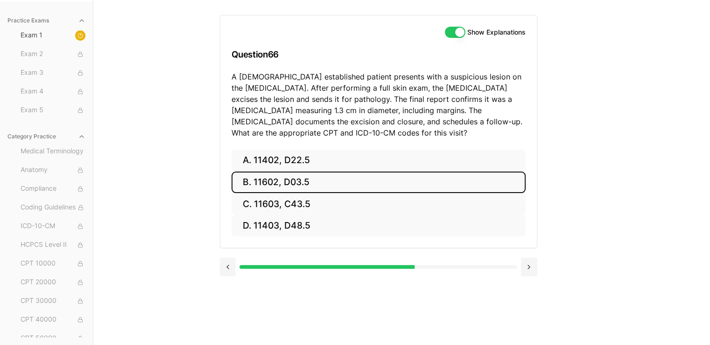
drag, startPoint x: 283, startPoint y: 183, endPoint x: 316, endPoint y: 224, distance: 52.4
click at [283, 184] on button "B. 11602, D03.5" at bounding box center [379, 182] width 294 height 22
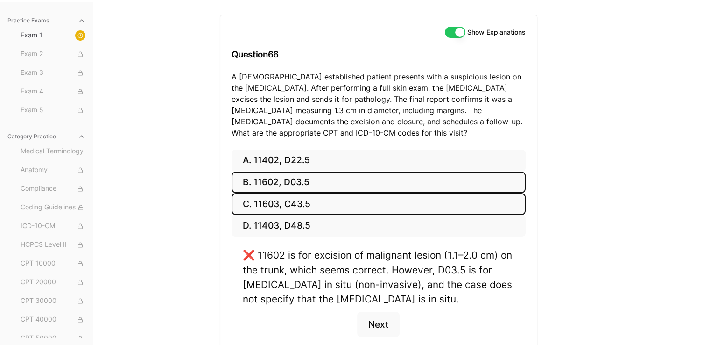
click at [292, 204] on button "C. 11603, C43.5" at bounding box center [379, 204] width 294 height 22
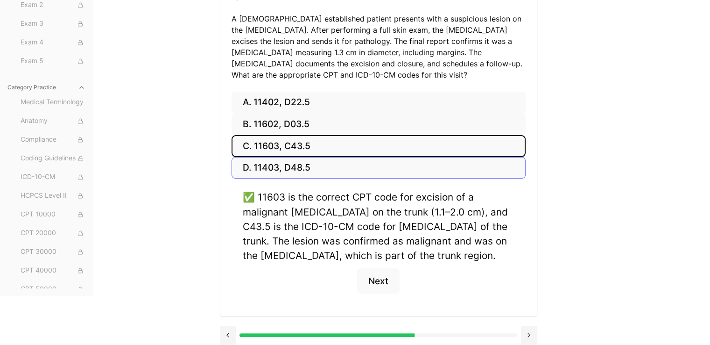
scroll to position [150, 0]
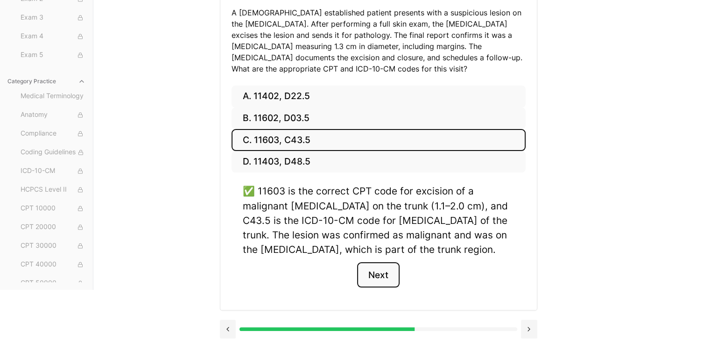
click at [391, 277] on button "Next" at bounding box center [378, 274] width 42 height 25
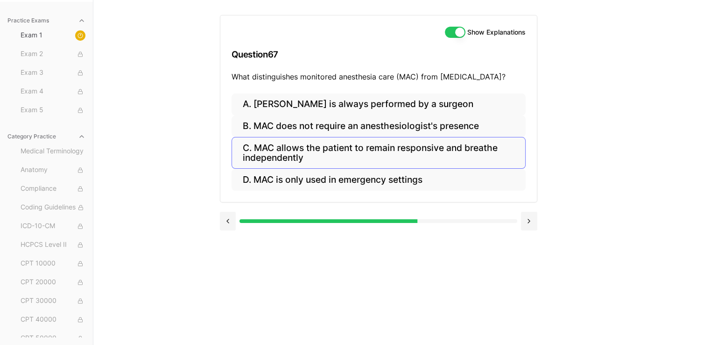
scroll to position [86, 0]
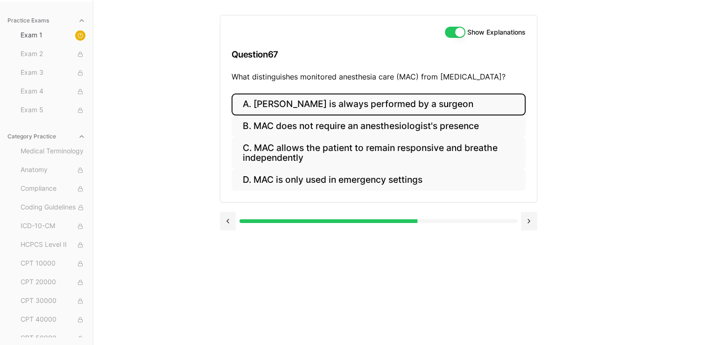
click at [292, 97] on button "A. [PERSON_NAME] is always performed by a surgeon" at bounding box center [379, 104] width 294 height 22
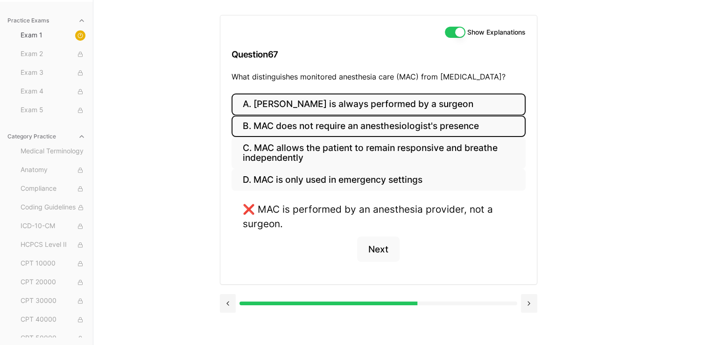
click at [447, 129] on button "B. MAC does not require an anesthesiologist's presence" at bounding box center [379, 126] width 294 height 22
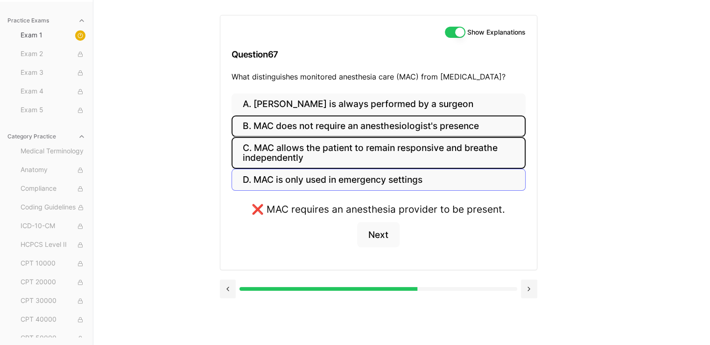
drag, startPoint x: 441, startPoint y: 154, endPoint x: 431, endPoint y: 173, distance: 22.1
click at [441, 154] on button "C. MAC allows the patient to remain responsive and breathe independently" at bounding box center [379, 153] width 294 height 32
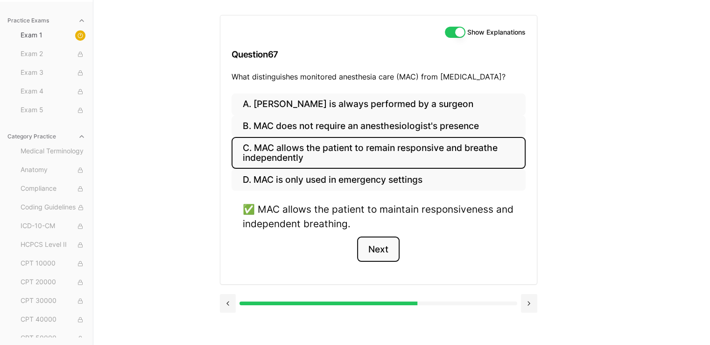
click at [386, 251] on button "Next" at bounding box center [378, 248] width 42 height 25
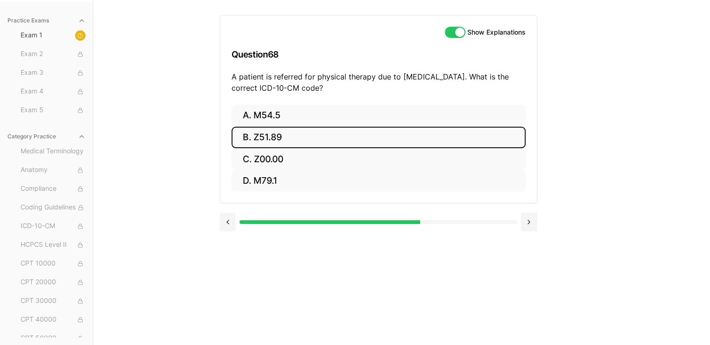
click at [288, 141] on button "B. Z51.89" at bounding box center [379, 138] width 294 height 22
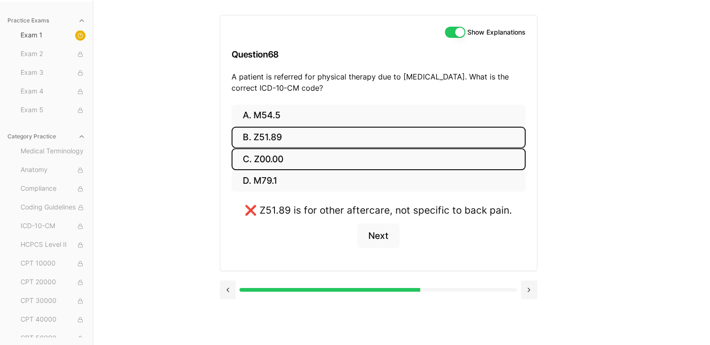
click at [288, 152] on button "C. Z00.00" at bounding box center [379, 159] width 294 height 22
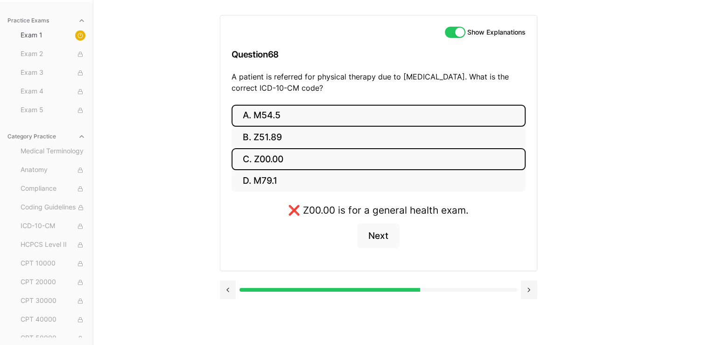
click at [297, 116] on button "A. M54.5" at bounding box center [379, 116] width 294 height 22
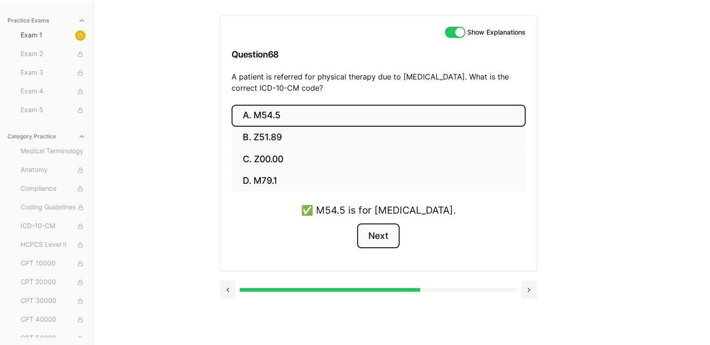
click at [377, 240] on button "Next" at bounding box center [378, 235] width 42 height 25
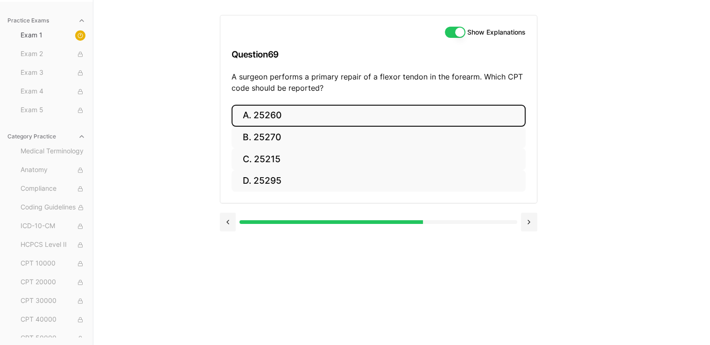
click at [304, 114] on button "A. 25260" at bounding box center [379, 116] width 294 height 22
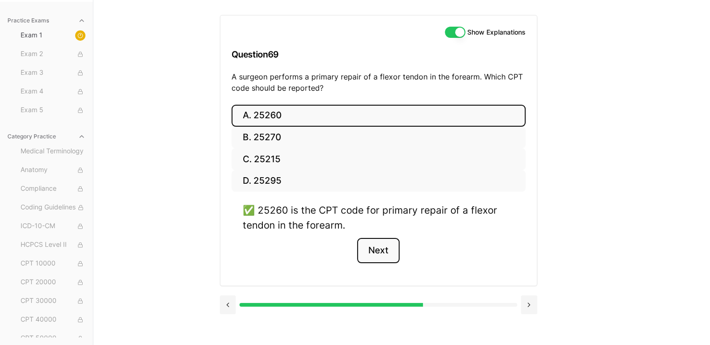
click at [362, 243] on button "Next" at bounding box center [378, 250] width 42 height 25
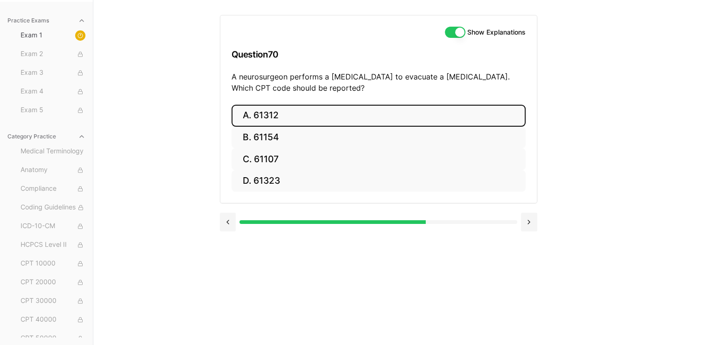
click at [420, 105] on button "A. 61312" at bounding box center [379, 116] width 294 height 22
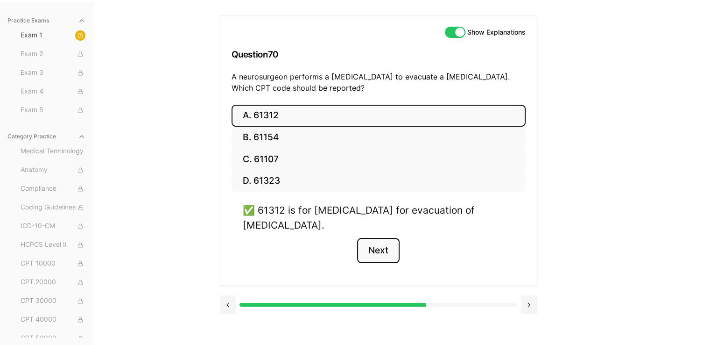
click at [383, 254] on button "Next" at bounding box center [378, 250] width 42 height 25
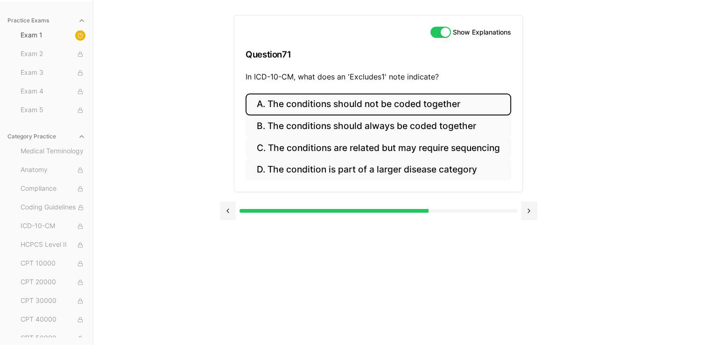
click at [333, 104] on button "A. The conditions should not be coded together" at bounding box center [379, 104] width 266 height 22
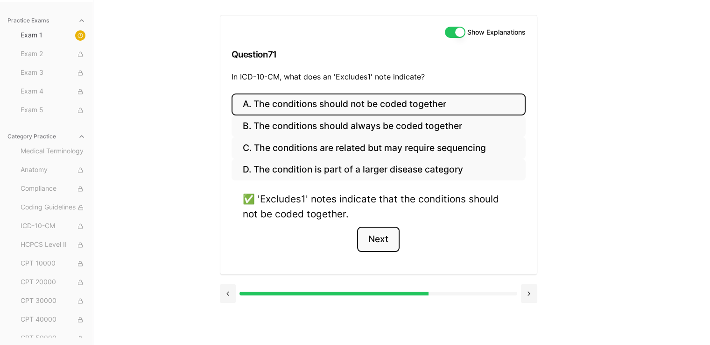
click at [378, 246] on button "Next" at bounding box center [378, 238] width 42 height 25
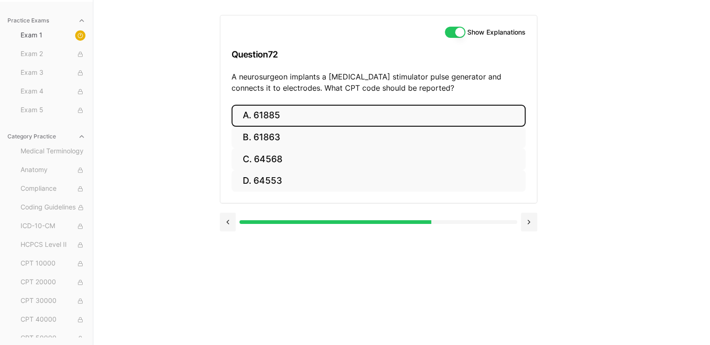
click at [275, 117] on button "A. 61885" at bounding box center [379, 116] width 294 height 22
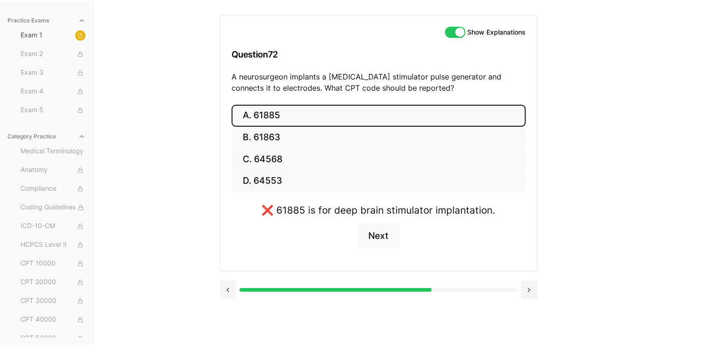
click at [266, 120] on button "A. 61885" at bounding box center [379, 116] width 294 height 22
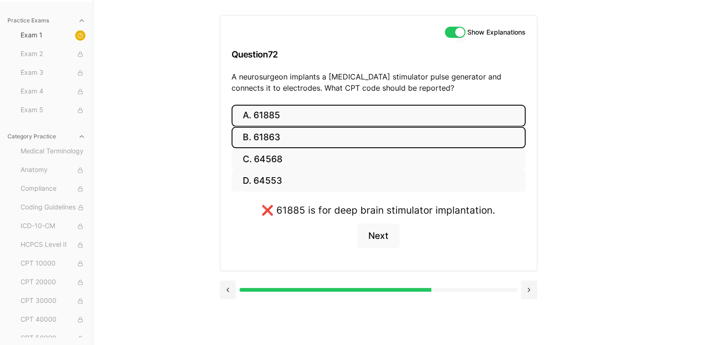
click at [264, 144] on button "B. 61863" at bounding box center [379, 138] width 294 height 22
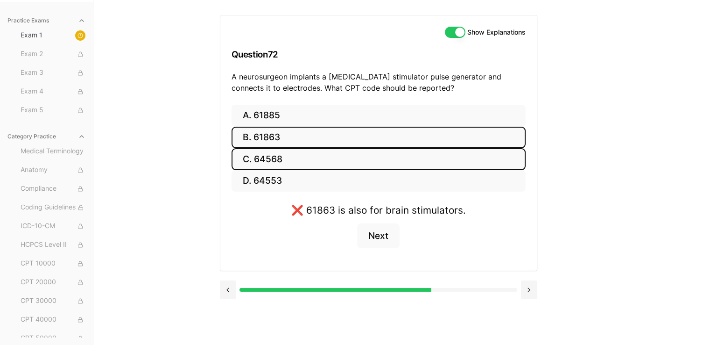
click at [276, 154] on button "C. 64568" at bounding box center [379, 159] width 294 height 22
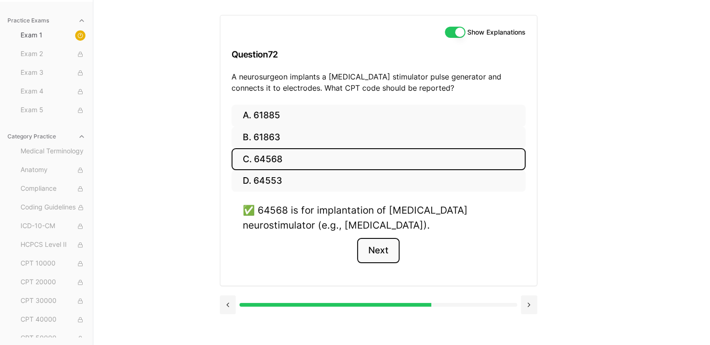
click at [385, 247] on button "Next" at bounding box center [378, 250] width 42 height 25
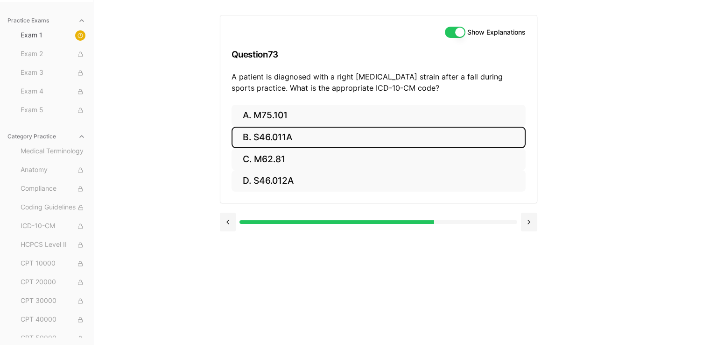
click at [290, 141] on button "B. S46.011A" at bounding box center [379, 138] width 294 height 22
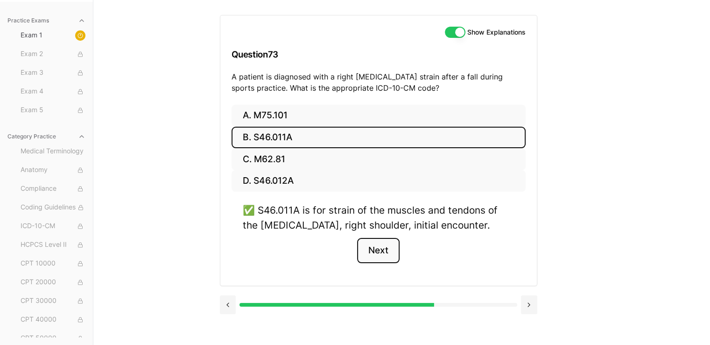
click at [367, 254] on button "Next" at bounding box center [378, 250] width 42 height 25
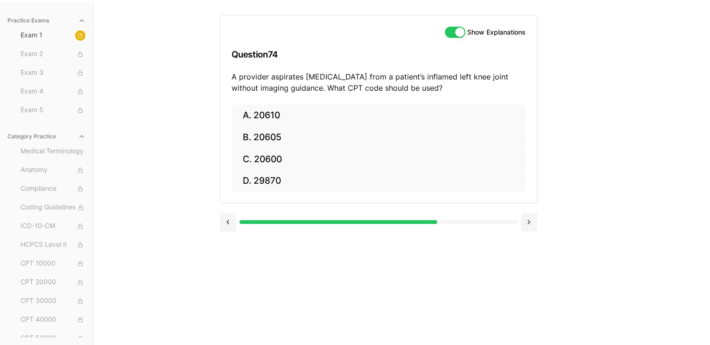
click at [347, 94] on div "Show Explanations Question 74 A provider aspirates [MEDICAL_DATA] from a patien…" at bounding box center [378, 59] width 317 height 89
click at [486, 16] on div "Show Explanations Question 74 A provider aspirates [MEDICAL_DATA] from a patien…" at bounding box center [378, 59] width 317 height 89
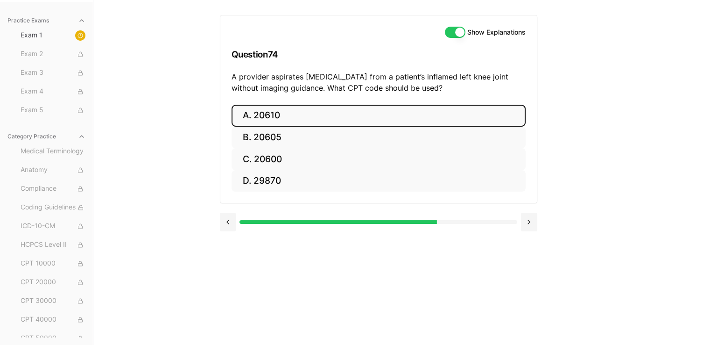
click at [288, 120] on button "A. 20610" at bounding box center [379, 116] width 294 height 22
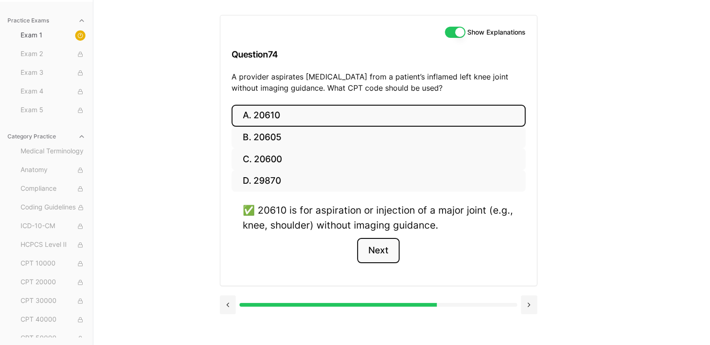
click at [370, 249] on button "Next" at bounding box center [378, 250] width 42 height 25
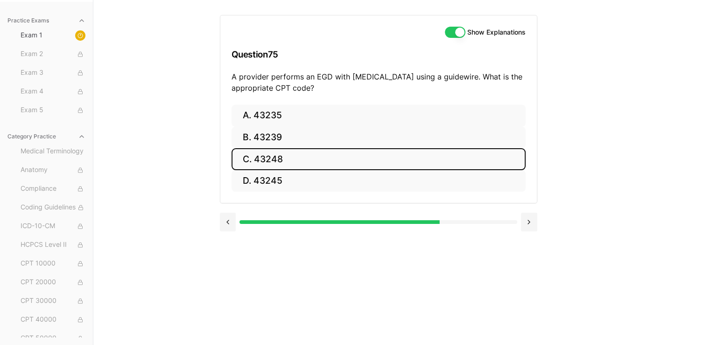
click at [270, 157] on button "C. 43248" at bounding box center [379, 159] width 294 height 22
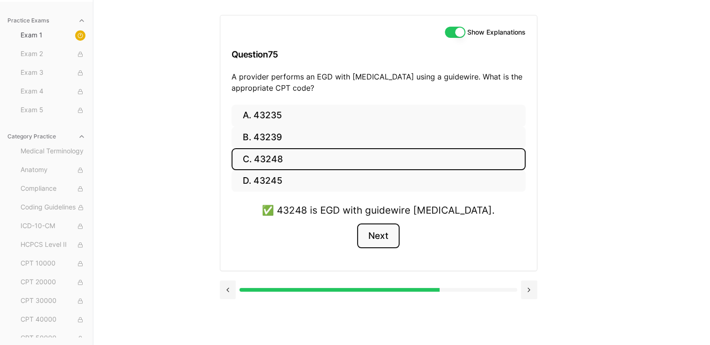
click at [385, 237] on button "Next" at bounding box center [378, 235] width 42 height 25
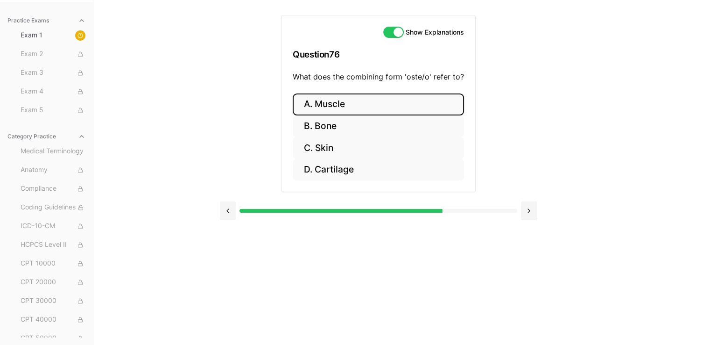
click at [339, 96] on button "A. Muscle" at bounding box center [378, 104] width 171 height 22
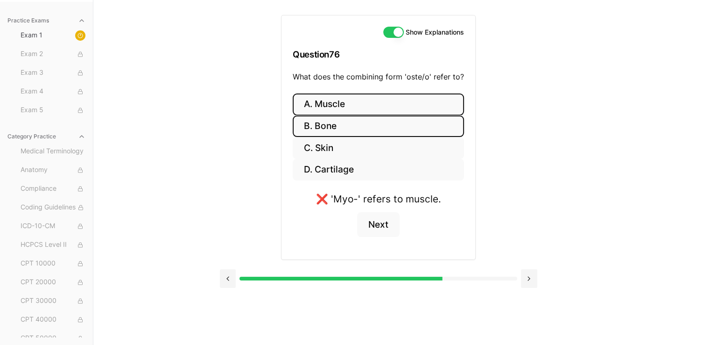
click at [349, 131] on button "B. Bone" at bounding box center [378, 126] width 171 height 22
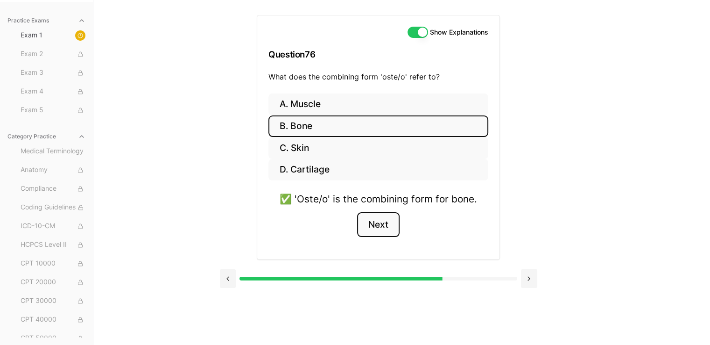
click at [362, 213] on button "Next" at bounding box center [378, 224] width 42 height 25
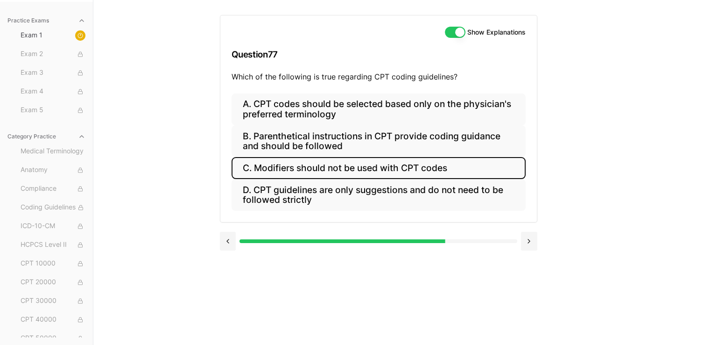
click at [394, 166] on button "C. Modifiers should not be used with CPT codes" at bounding box center [379, 168] width 294 height 22
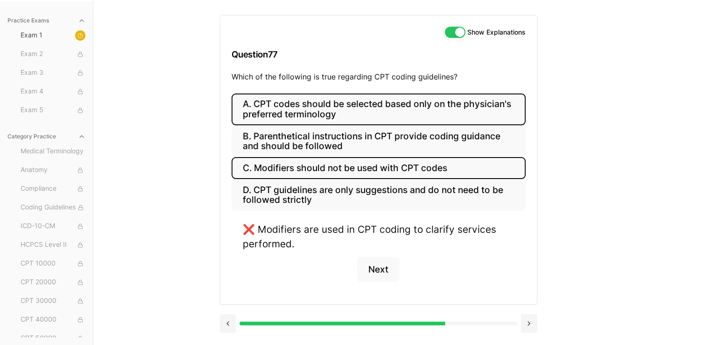
click at [363, 114] on button "A. CPT codes should be selected based only on the physician's preferred termino…" at bounding box center [379, 109] width 294 height 32
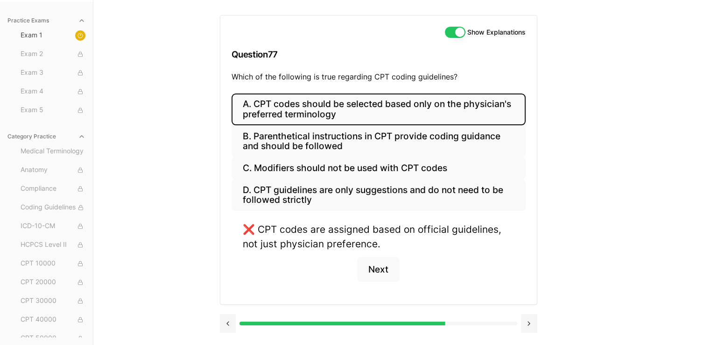
click at [338, 118] on button "A. CPT codes should be selected based only on the physician's preferred termino…" at bounding box center [379, 109] width 294 height 32
click at [336, 113] on button "A. CPT codes should be selected based only on the physician's preferred termino…" at bounding box center [379, 109] width 294 height 32
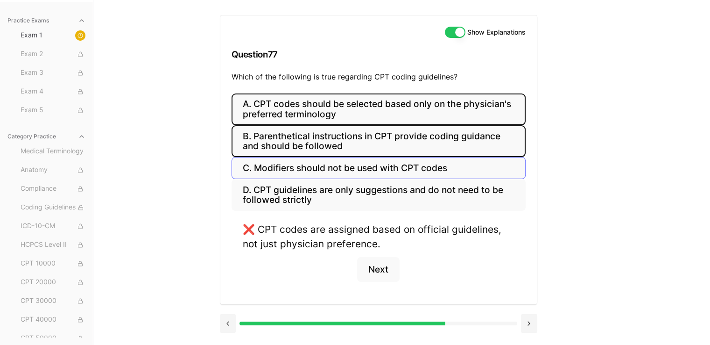
click at [293, 157] on div "A. CPT codes should be selected based only on the physician's preferred termino…" at bounding box center [379, 151] width 294 height 117
click at [320, 137] on button "B. Parenthetical instructions in CPT provide coding guidance and should be foll…" at bounding box center [379, 141] width 294 height 32
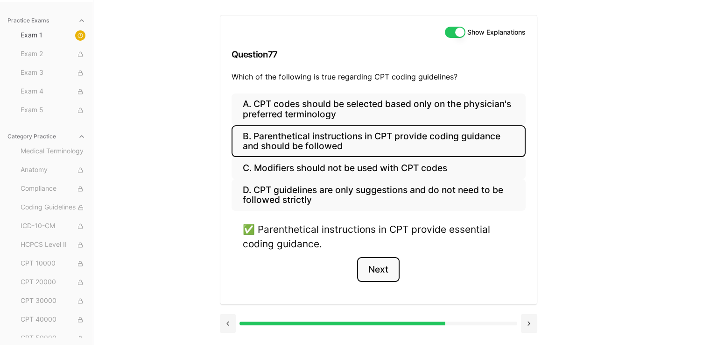
click at [379, 262] on button "Next" at bounding box center [378, 269] width 42 height 25
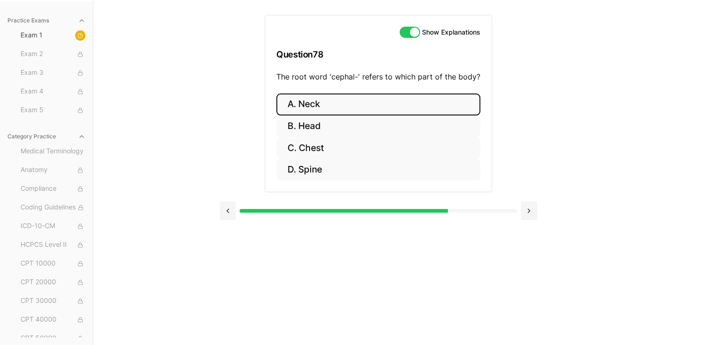
click at [321, 107] on button "A. Neck" at bounding box center [378, 104] width 204 height 22
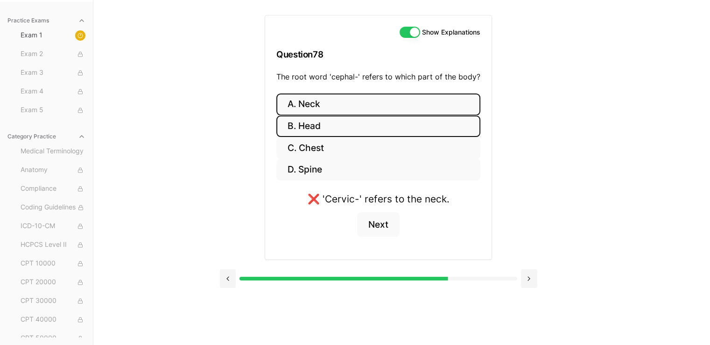
click at [325, 124] on button "B. Head" at bounding box center [378, 126] width 204 height 22
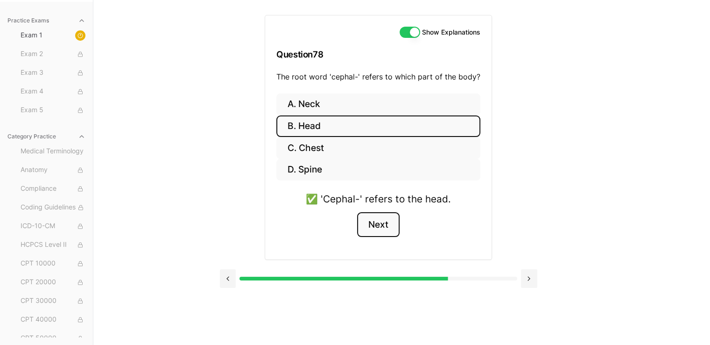
click at [373, 219] on button "Next" at bounding box center [378, 224] width 42 height 25
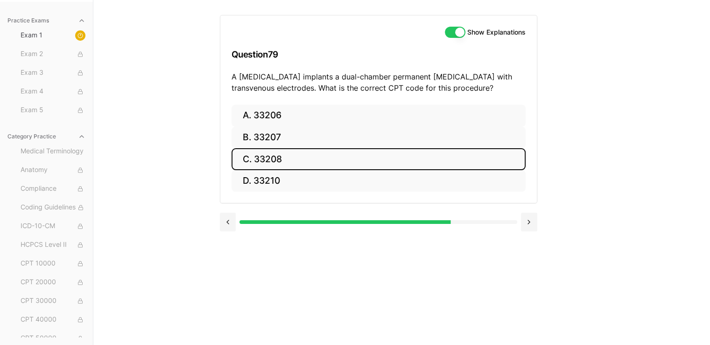
click at [312, 165] on button "C. 33208" at bounding box center [379, 159] width 294 height 22
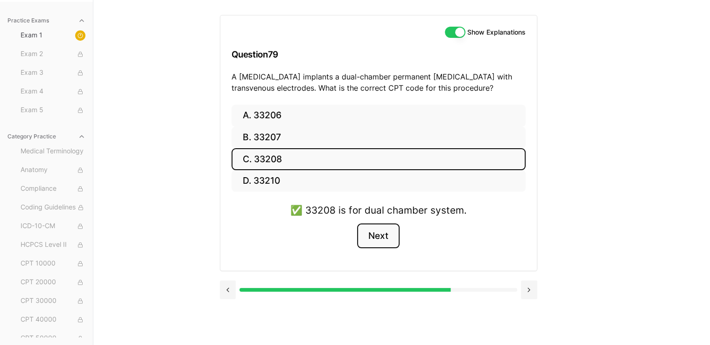
click at [369, 230] on button "Next" at bounding box center [378, 235] width 42 height 25
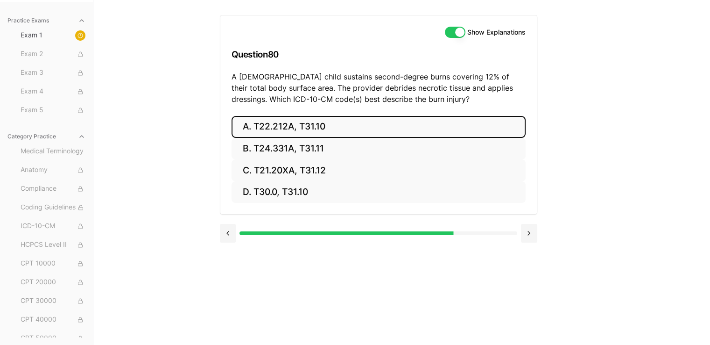
click at [280, 129] on button "A. T22.212A, T31.10" at bounding box center [379, 127] width 294 height 22
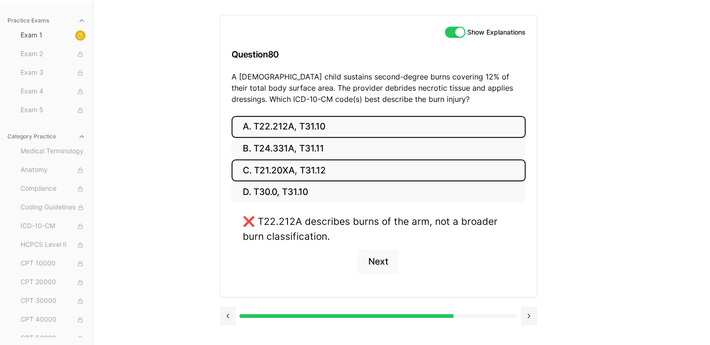
click at [280, 166] on button "C. T21.20XA, T31.12" at bounding box center [379, 170] width 294 height 22
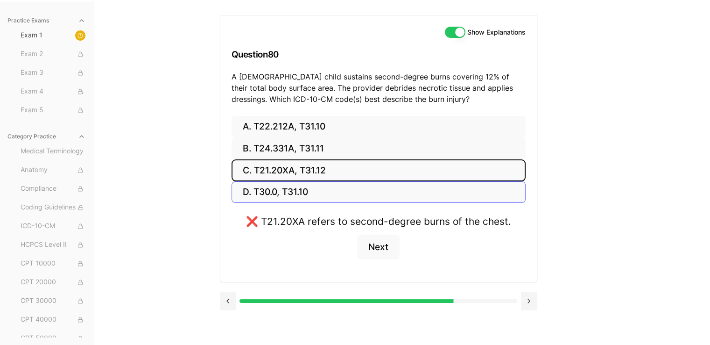
click at [232, 159] on button "C. T21.20XA, T31.12" at bounding box center [379, 170] width 294 height 22
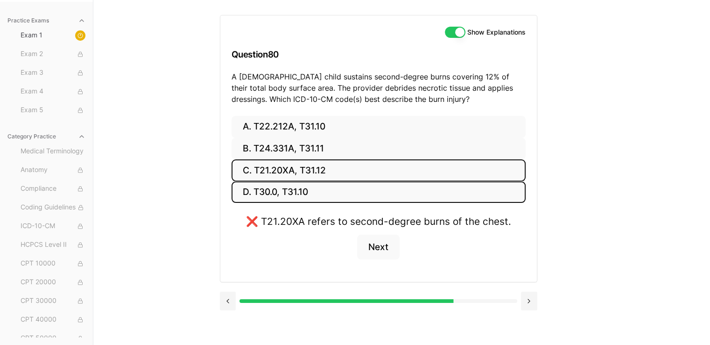
click at [278, 198] on button "D. T30.0, T31.10" at bounding box center [379, 192] width 294 height 22
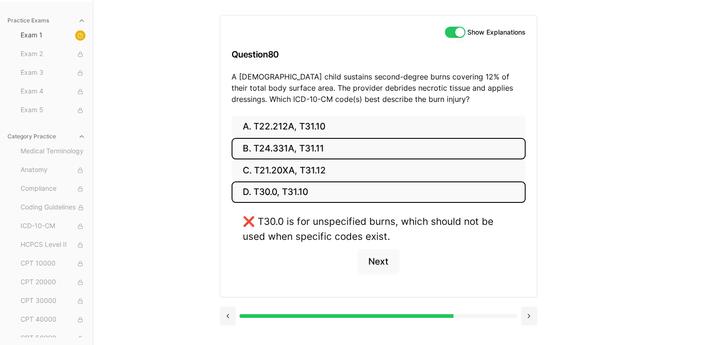
click at [280, 152] on button "B. T24.331A, T31.11" at bounding box center [379, 149] width 294 height 22
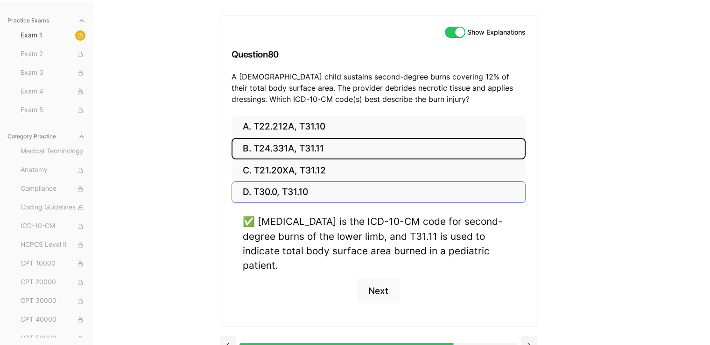
click at [232, 138] on button "B. T24.331A, T31.11" at bounding box center [379, 149] width 294 height 22
click at [383, 278] on button "Next" at bounding box center [378, 290] width 42 height 25
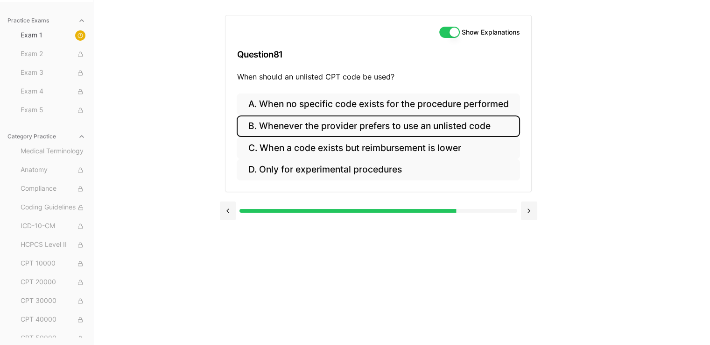
click at [334, 126] on button "B. Whenever the provider prefers to use an unlisted code" at bounding box center [378, 126] width 283 height 22
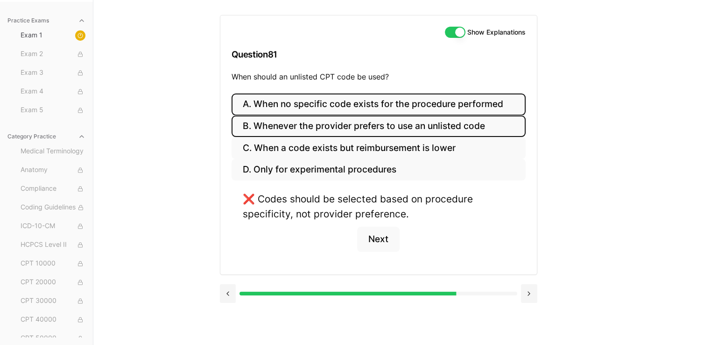
click at [335, 105] on button "A. When no specific code exists for the procedure performed" at bounding box center [379, 104] width 294 height 22
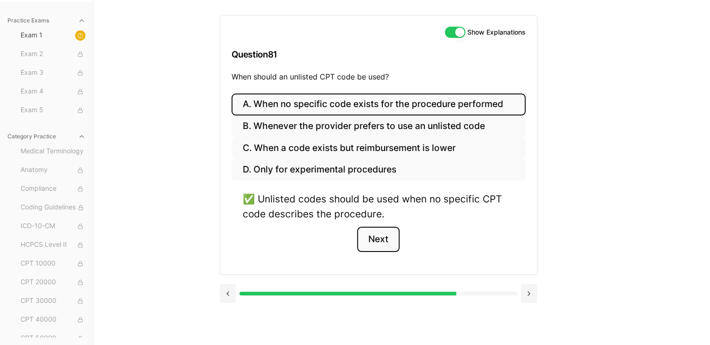
click at [374, 240] on button "Next" at bounding box center [378, 238] width 42 height 25
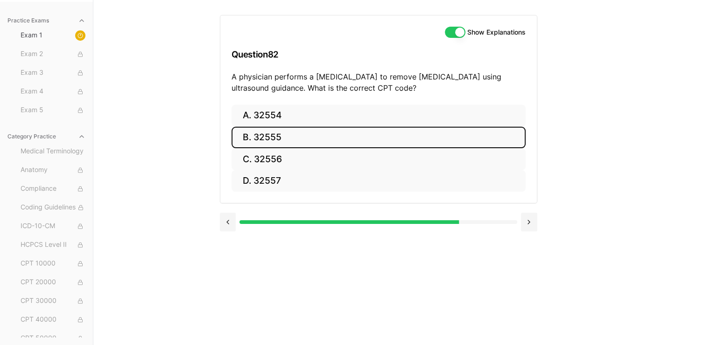
click at [271, 145] on button "B. 32555" at bounding box center [379, 138] width 294 height 22
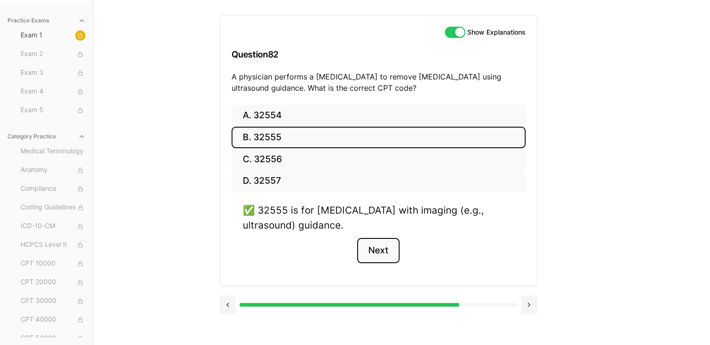
click at [377, 248] on button "Next" at bounding box center [378, 250] width 42 height 25
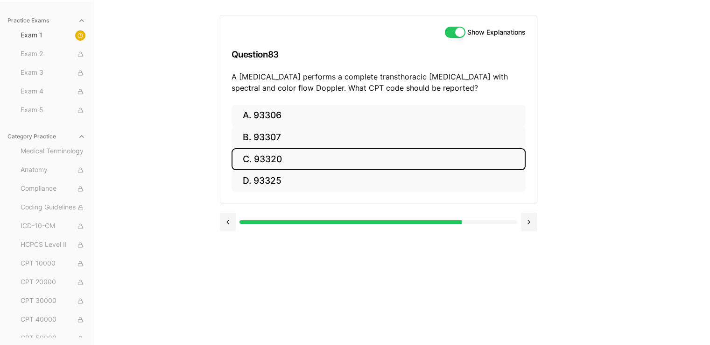
click at [276, 155] on button "C. 93320" at bounding box center [379, 159] width 294 height 22
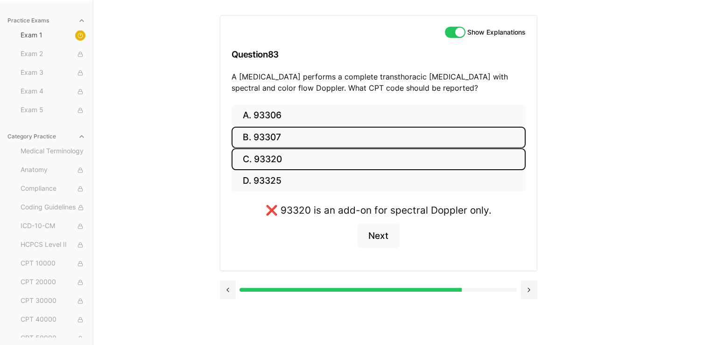
click at [287, 141] on button "B. 93307" at bounding box center [379, 138] width 294 height 22
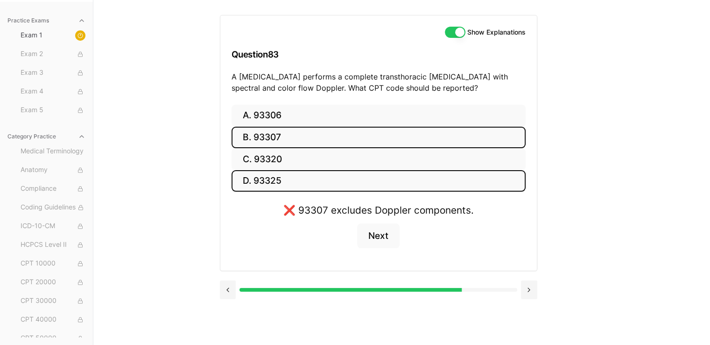
click at [293, 187] on button "D. 93325" at bounding box center [379, 181] width 294 height 22
click at [296, 127] on button "B. 93307" at bounding box center [379, 138] width 294 height 22
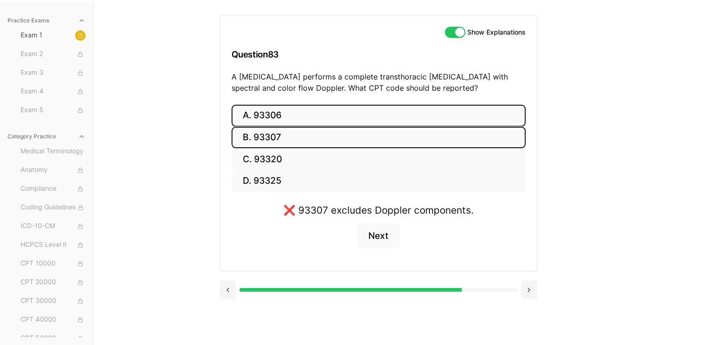
click at [306, 105] on button "A. 93306" at bounding box center [379, 116] width 294 height 22
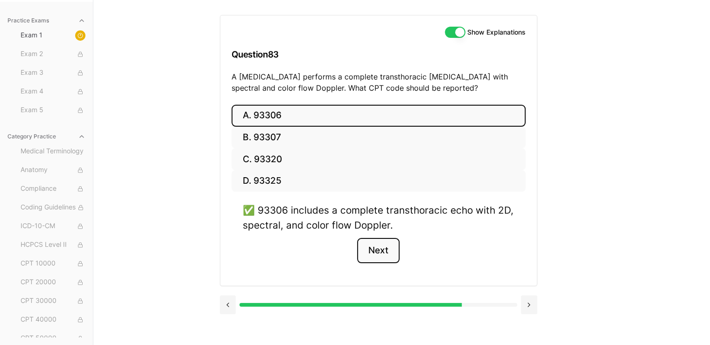
click at [384, 247] on button "Next" at bounding box center [378, 250] width 42 height 25
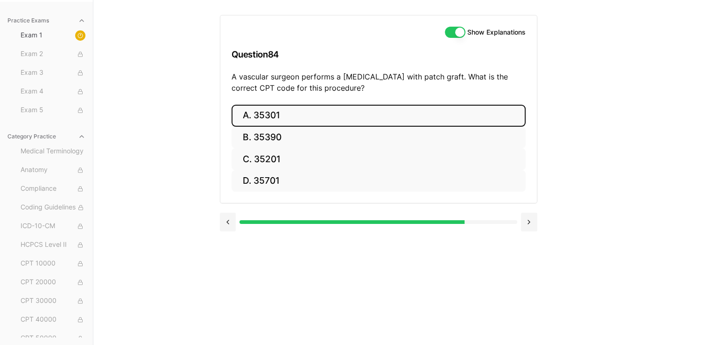
click at [267, 111] on button "A. 35301" at bounding box center [379, 116] width 294 height 22
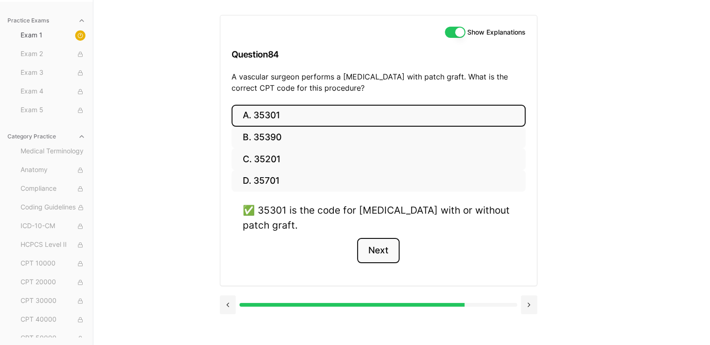
click at [374, 253] on button "Next" at bounding box center [378, 250] width 42 height 25
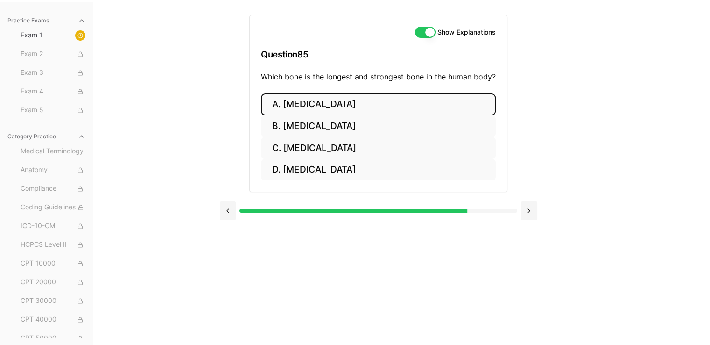
click at [333, 110] on button "A. [MEDICAL_DATA]" at bounding box center [378, 104] width 235 height 22
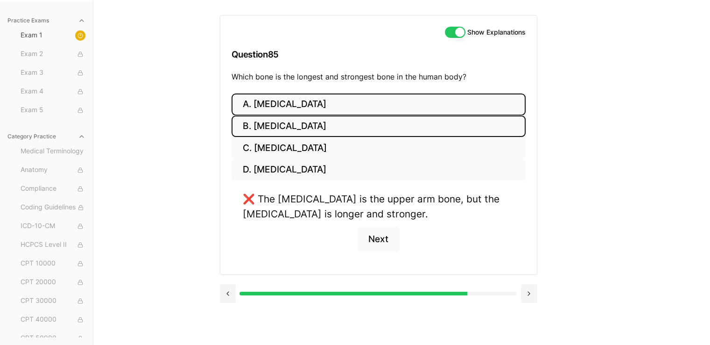
click at [288, 127] on button "B. [MEDICAL_DATA]" at bounding box center [379, 126] width 294 height 22
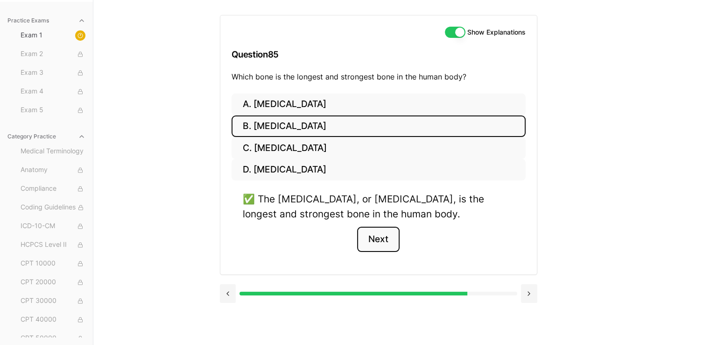
click at [384, 238] on button "Next" at bounding box center [378, 238] width 42 height 25
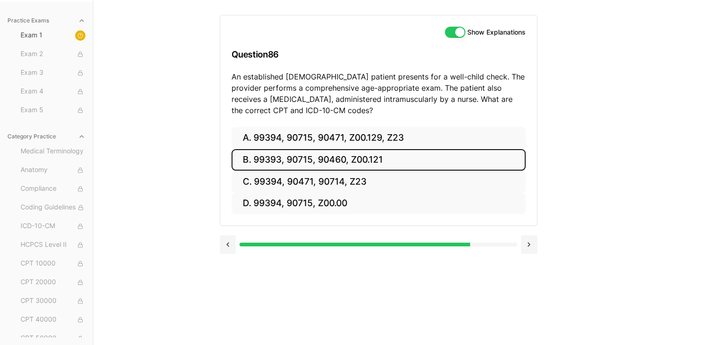
click at [287, 163] on button "B. 99393, 90715, 90460, Z00.121" at bounding box center [379, 160] width 294 height 22
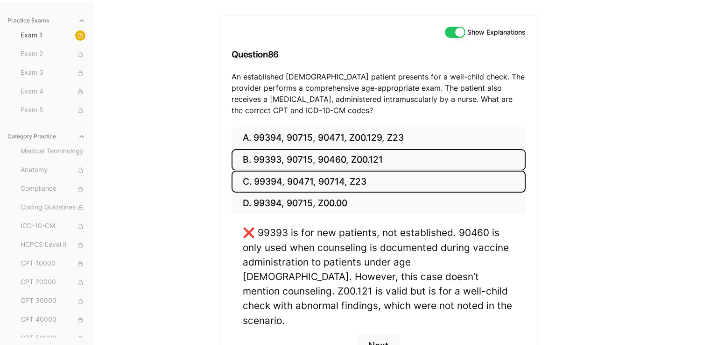
click at [285, 174] on button "C. 99394, 90471, 90714, Z23" at bounding box center [379, 181] width 294 height 22
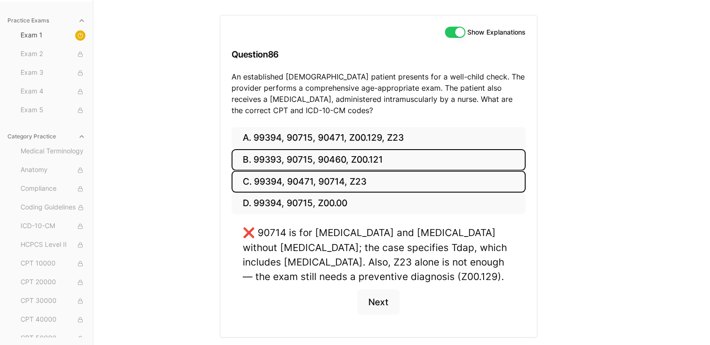
click at [297, 157] on button "B. 99393, 90715, 90460, Z00.121" at bounding box center [379, 160] width 294 height 22
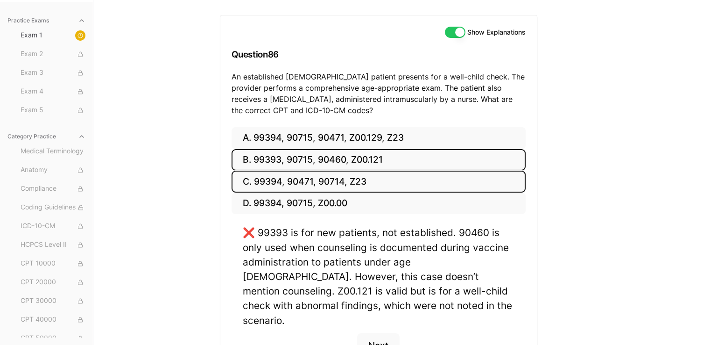
click at [304, 185] on button "C. 99394, 90471, 90714, Z23" at bounding box center [379, 181] width 294 height 22
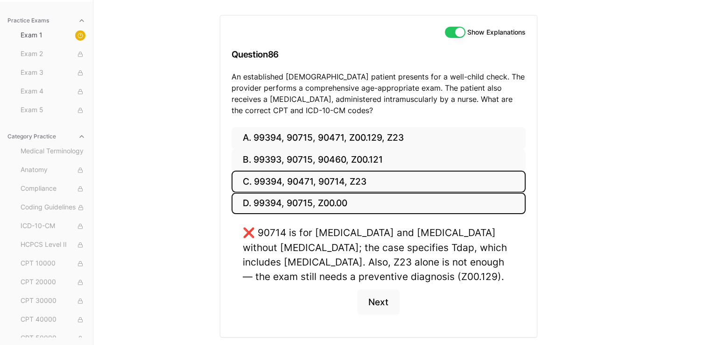
click at [306, 206] on button "D. 99394, 90715, Z00.00" at bounding box center [379, 203] width 294 height 22
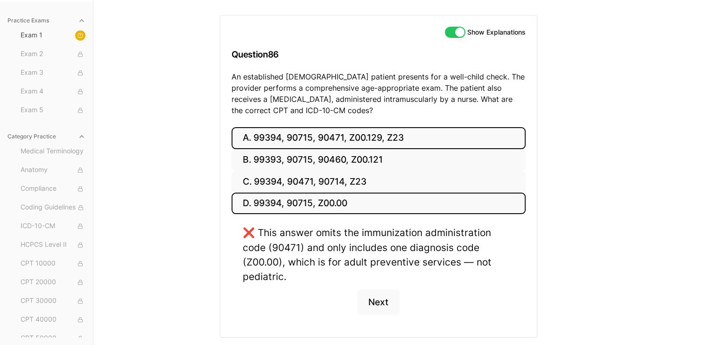
click at [300, 136] on button "A. 99394, 90715, 90471, Z00.129, Z23" at bounding box center [379, 138] width 294 height 22
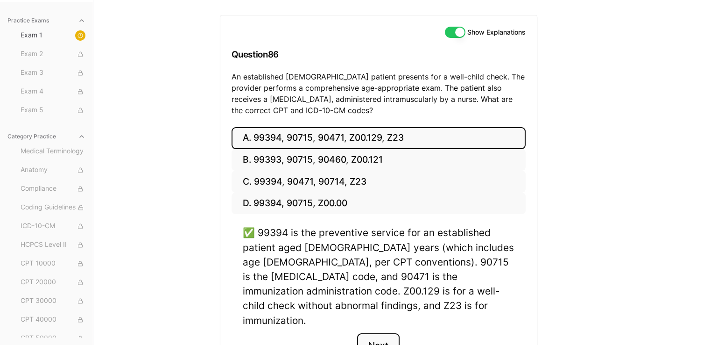
click at [376, 333] on button "Next" at bounding box center [378, 345] width 42 height 25
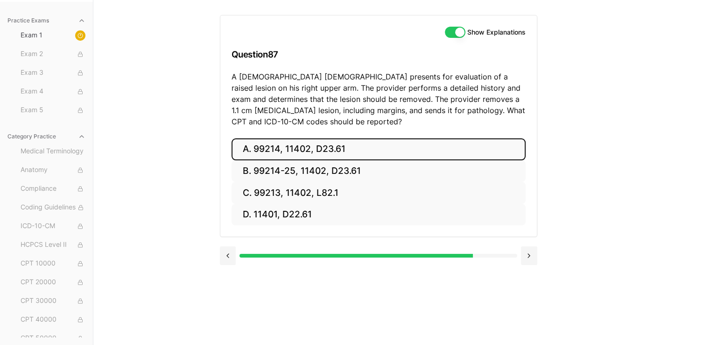
click at [308, 143] on button "A. 99214, 11402, D23.61" at bounding box center [379, 149] width 294 height 22
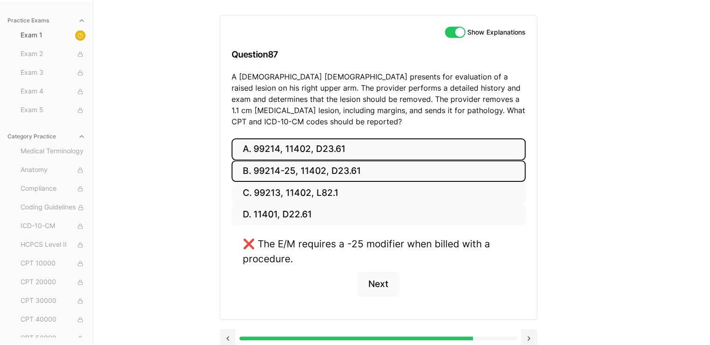
click at [307, 177] on button "B. 99214-25, 11402, D23.61" at bounding box center [379, 171] width 294 height 22
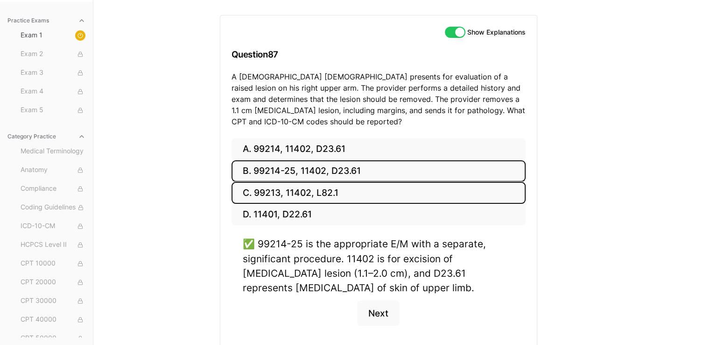
click at [304, 196] on button "C. 99213, 11402, L82.1" at bounding box center [379, 193] width 294 height 22
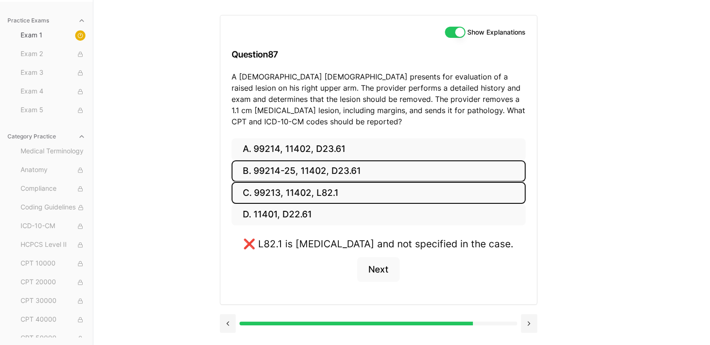
click at [306, 180] on button "B. 99214-25, 11402, D23.61" at bounding box center [379, 171] width 294 height 22
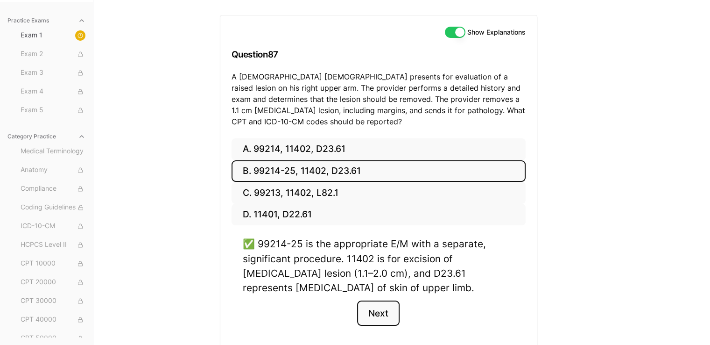
click at [382, 312] on button "Next" at bounding box center [378, 312] width 42 height 25
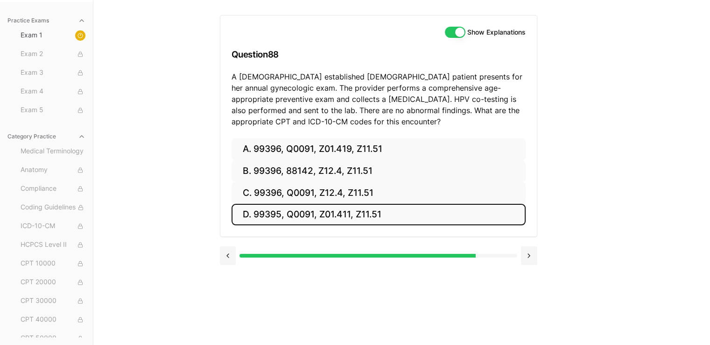
click at [321, 210] on button "D. 99395, Q0091, Z01.411, Z11.51" at bounding box center [379, 215] width 294 height 22
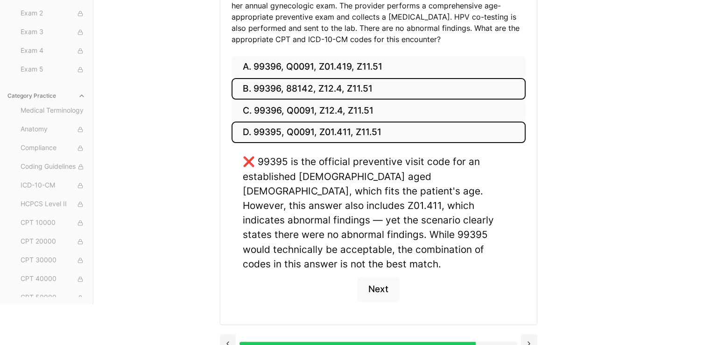
click at [289, 79] on button "B. 99396, 88142, Z12.4, Z11.51" at bounding box center [379, 89] width 294 height 22
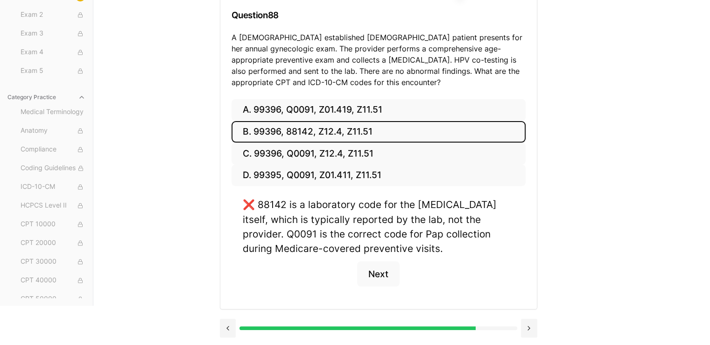
scroll to position [124, 0]
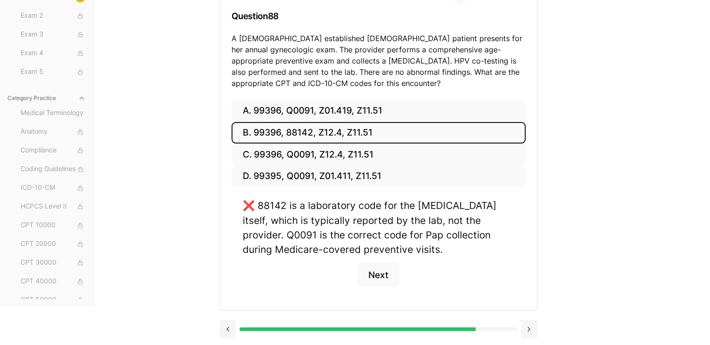
click at [291, 99] on div "Show Explanations Question 88 A [DEMOGRAPHIC_DATA] established [DEMOGRAPHIC_DAT…" at bounding box center [378, 38] width 317 height 123
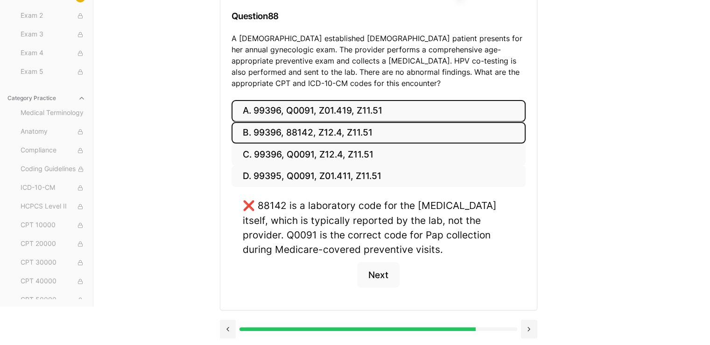
click at [283, 119] on button "A. 99396, Q0091, Z01.419, Z11.51" at bounding box center [379, 111] width 294 height 22
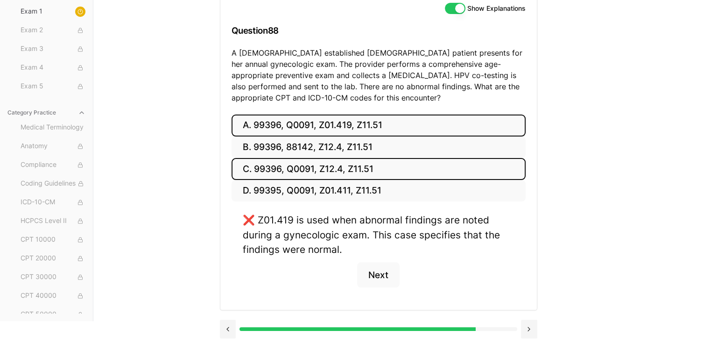
click at [294, 160] on button "C. 99396, Q0091, Z12.4, Z11.51" at bounding box center [379, 169] width 294 height 22
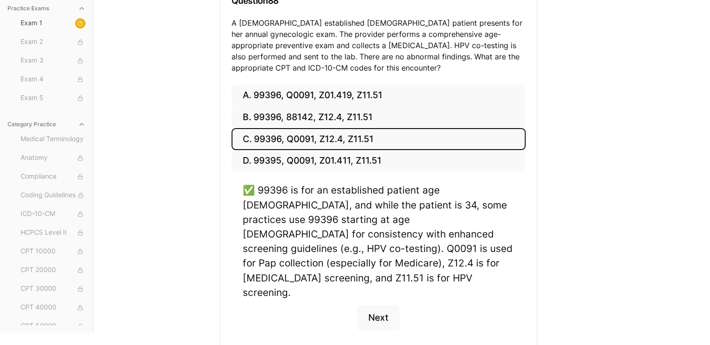
scroll to position [153, 0]
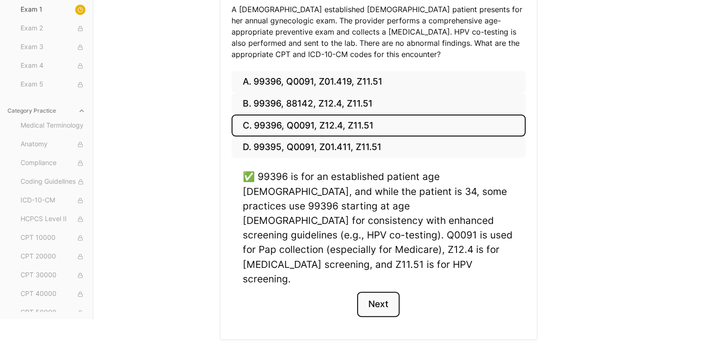
click at [383, 291] on button "Next" at bounding box center [378, 303] width 42 height 25
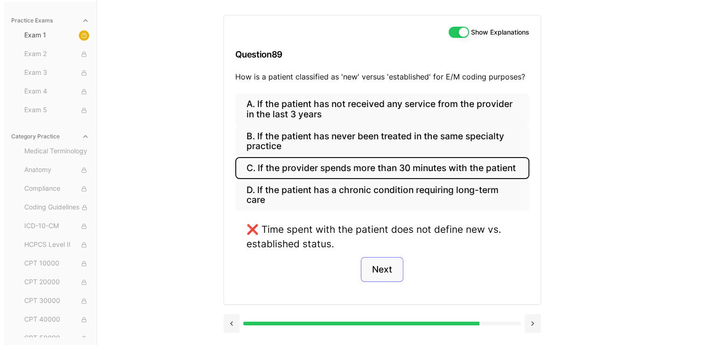
scroll to position [86, 0]
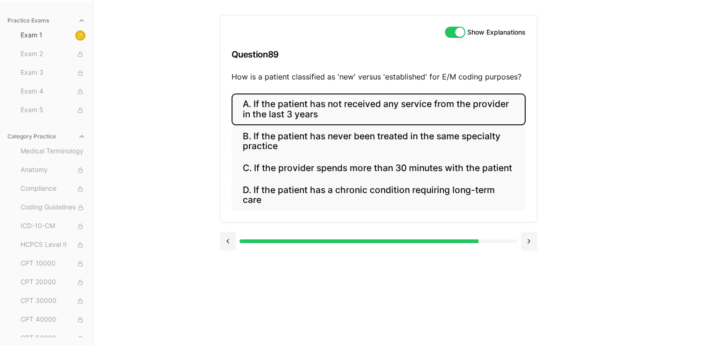
click at [387, 101] on button "A. If the patient has not received any service from the provider in the last 3 …" at bounding box center [379, 109] width 294 height 32
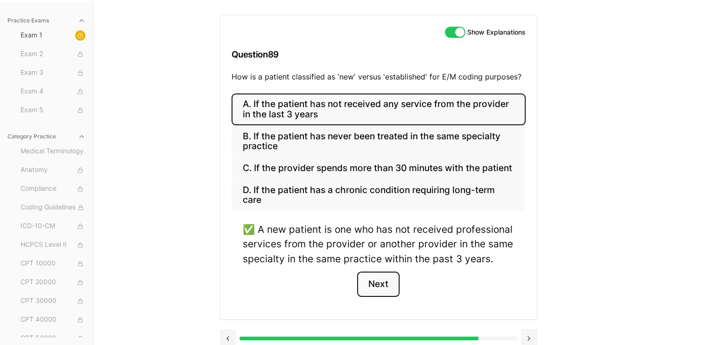
click at [382, 276] on button "Next" at bounding box center [378, 283] width 42 height 25
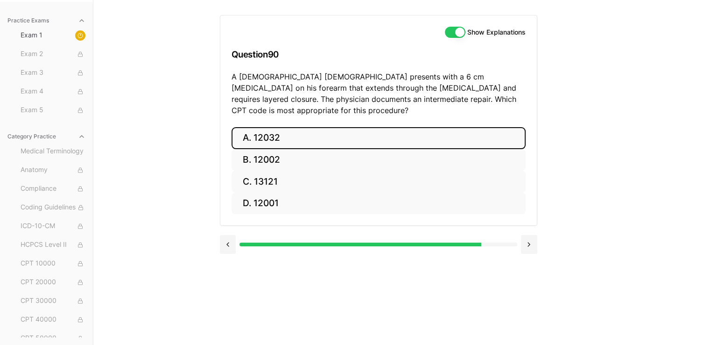
click at [280, 127] on button "A. 12032" at bounding box center [379, 138] width 294 height 22
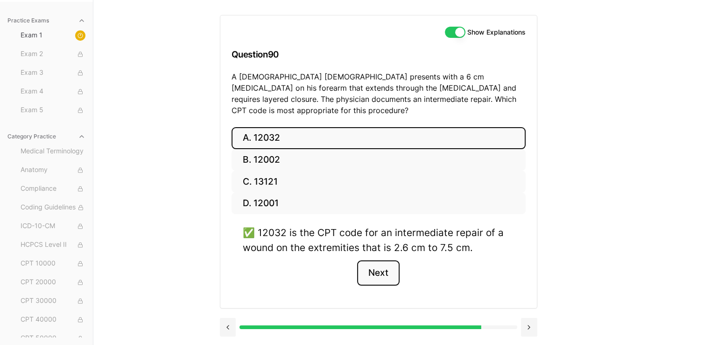
click at [370, 260] on button "Next" at bounding box center [378, 272] width 42 height 25
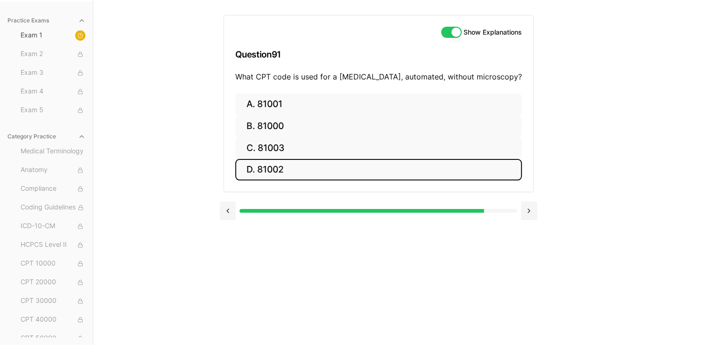
click at [303, 170] on button "D. 81002" at bounding box center [378, 170] width 287 height 22
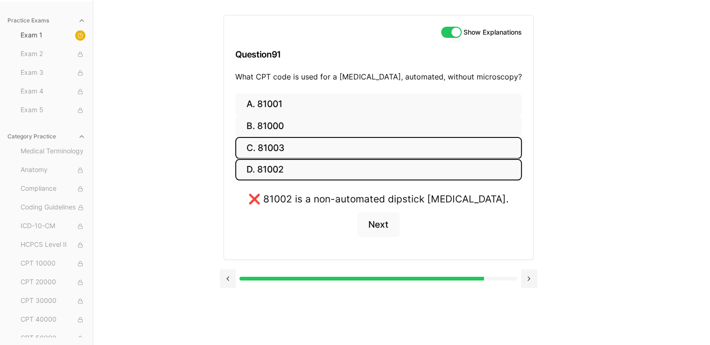
click at [326, 150] on button "C. 81003" at bounding box center [378, 148] width 287 height 22
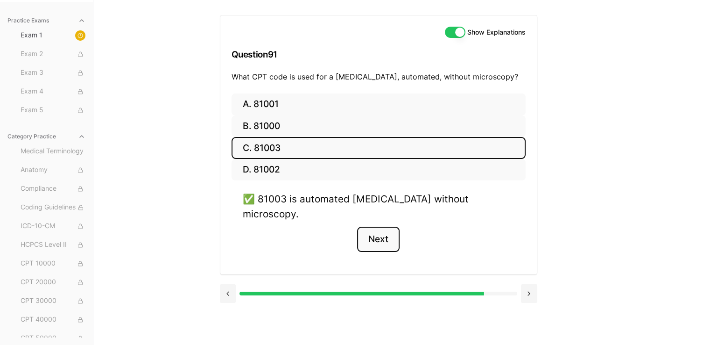
click at [388, 233] on button "Next" at bounding box center [378, 238] width 42 height 25
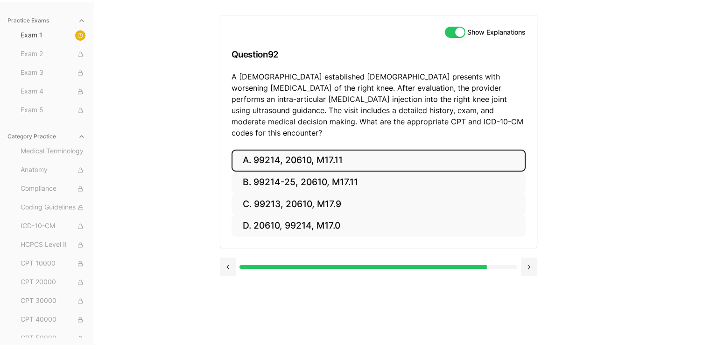
click at [316, 154] on button "A. 99214, 20610, M17.11" at bounding box center [379, 160] width 294 height 22
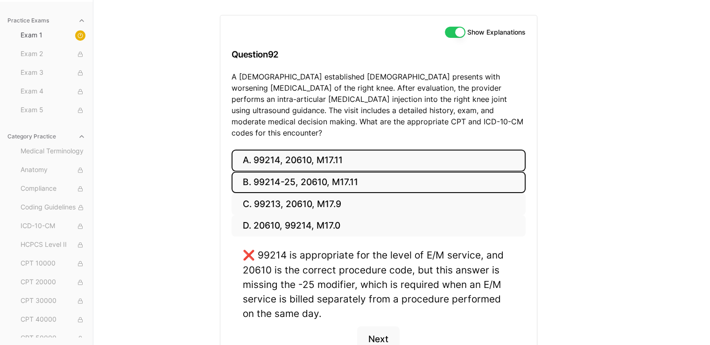
click at [317, 171] on button "B. 99214-25, 20610, M17.11" at bounding box center [379, 182] width 294 height 22
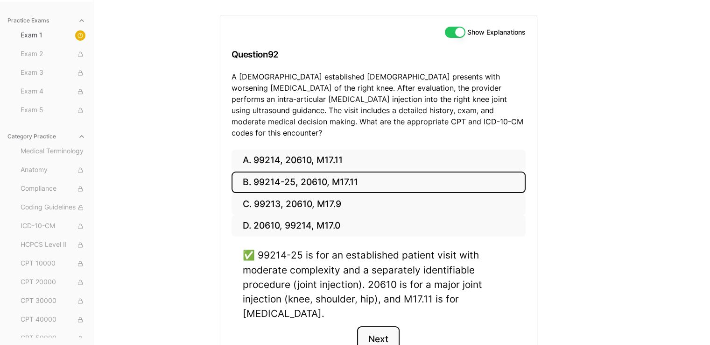
click at [372, 332] on button "Next" at bounding box center [378, 338] width 42 height 25
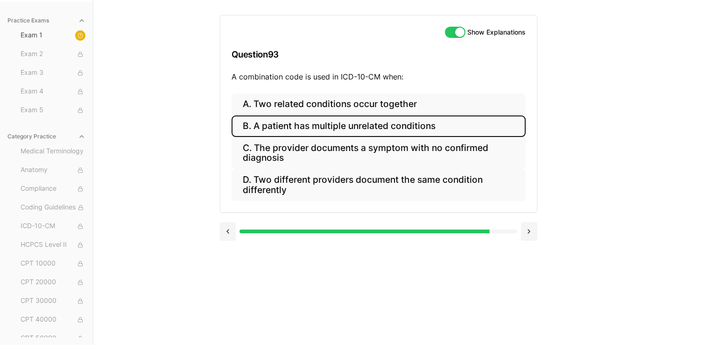
click at [387, 132] on button "B. A patient has multiple unrelated conditions" at bounding box center [379, 126] width 294 height 22
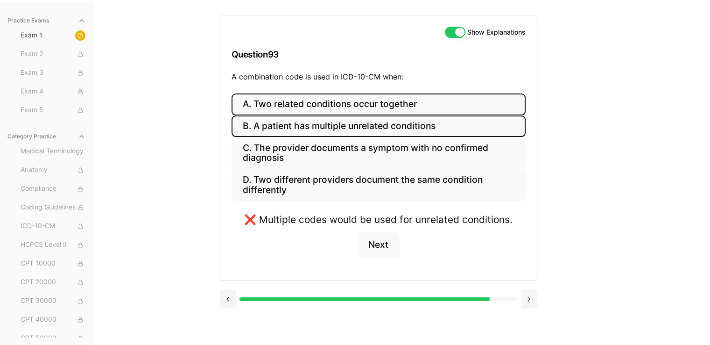
click at [361, 100] on button "A. Two related conditions occur together" at bounding box center [379, 104] width 294 height 22
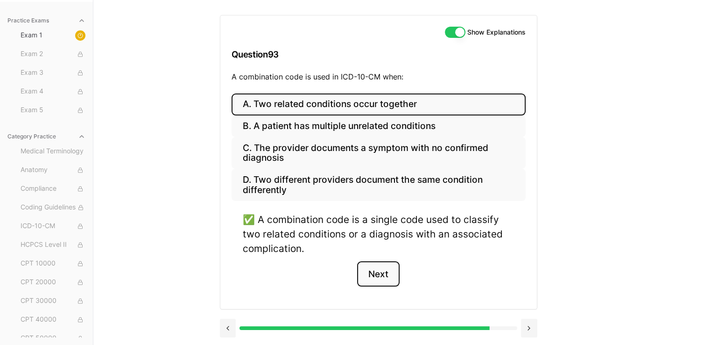
click at [374, 261] on button "Next" at bounding box center [378, 273] width 42 height 25
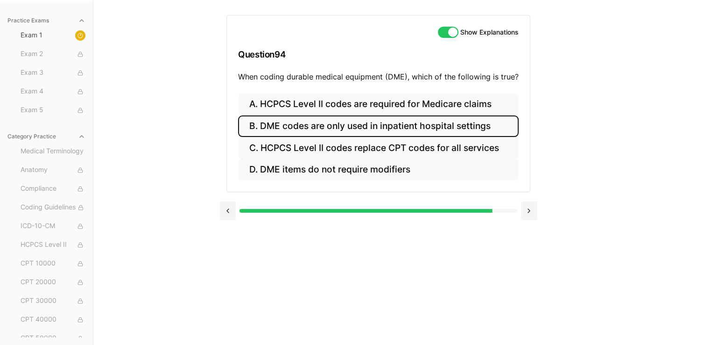
click at [331, 127] on button "B. DME codes are only used in inpatient hospital settings" at bounding box center [378, 126] width 281 height 22
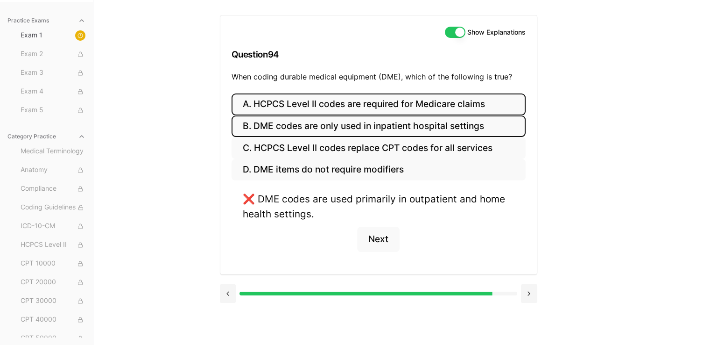
click at [333, 103] on button "A. HCPCS Level II codes are required for Medicare claims" at bounding box center [379, 104] width 294 height 22
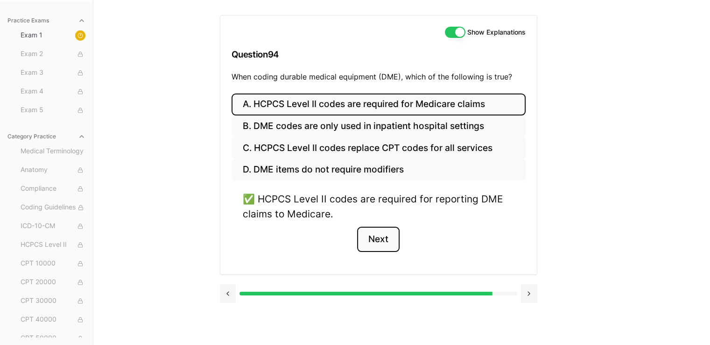
click at [372, 235] on button "Next" at bounding box center [378, 238] width 42 height 25
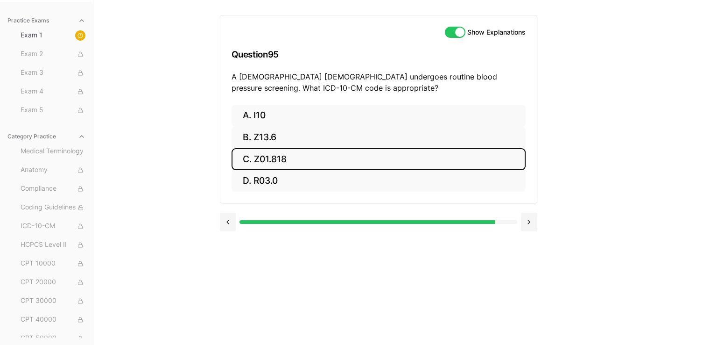
click at [317, 148] on button "C. Z01.818" at bounding box center [379, 159] width 294 height 22
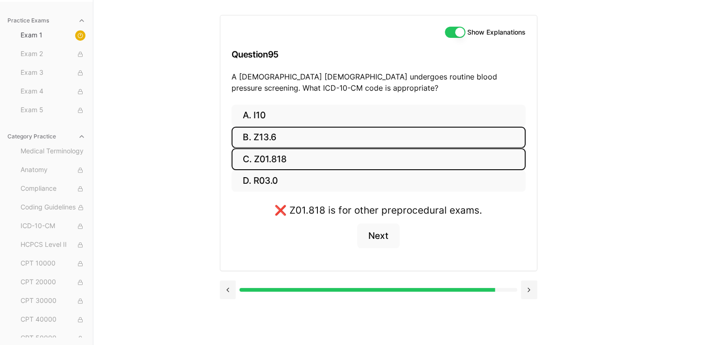
click at [312, 134] on button "B. Z13.6" at bounding box center [379, 138] width 294 height 22
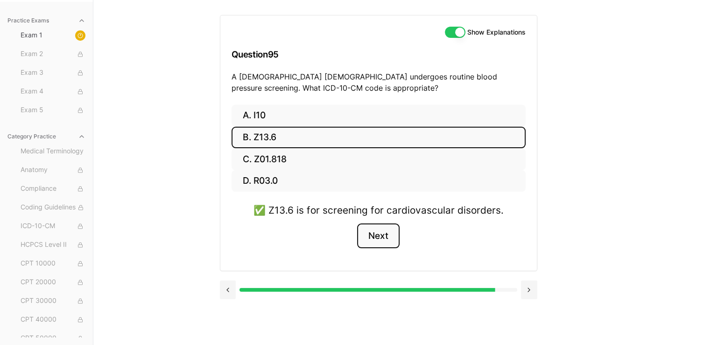
click at [384, 235] on button "Next" at bounding box center [378, 235] width 42 height 25
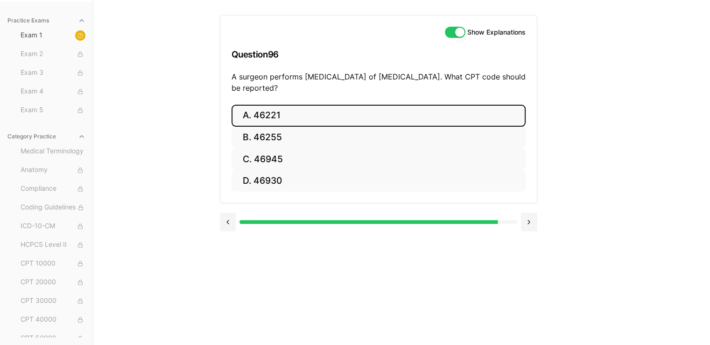
click at [271, 109] on button "A. 46221" at bounding box center [379, 116] width 294 height 22
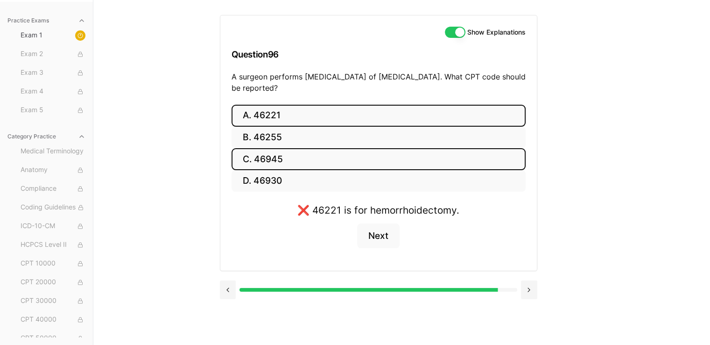
click at [283, 167] on button "C. 46945" at bounding box center [379, 159] width 294 height 22
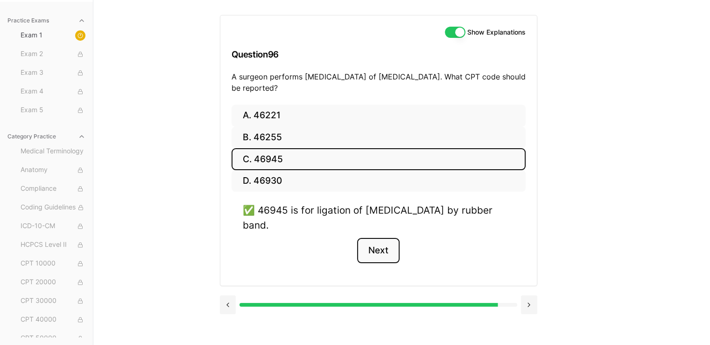
click at [385, 255] on button "Next" at bounding box center [378, 250] width 42 height 25
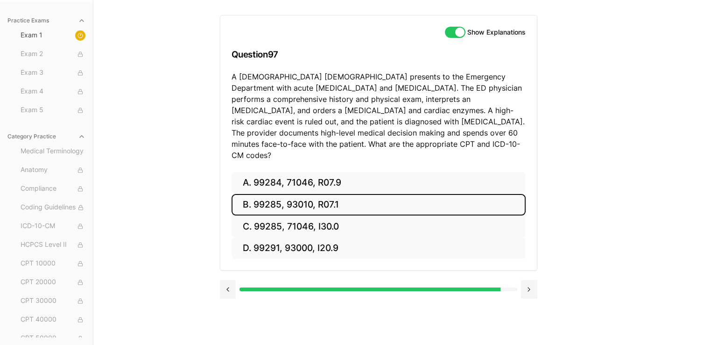
click at [308, 197] on button "B. 99285, 93010, R07.1" at bounding box center [379, 205] width 294 height 22
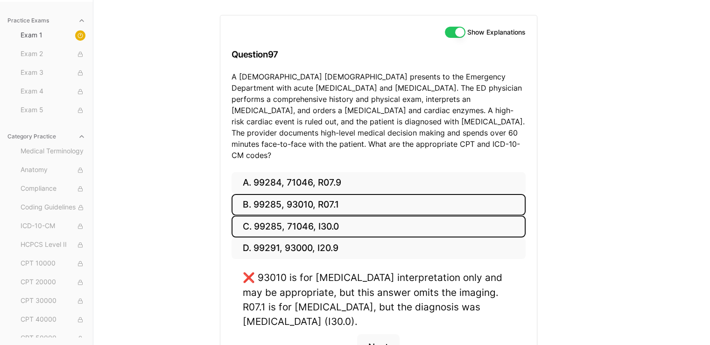
click at [307, 217] on button "C. 99285, 71046, I30.0" at bounding box center [379, 226] width 294 height 22
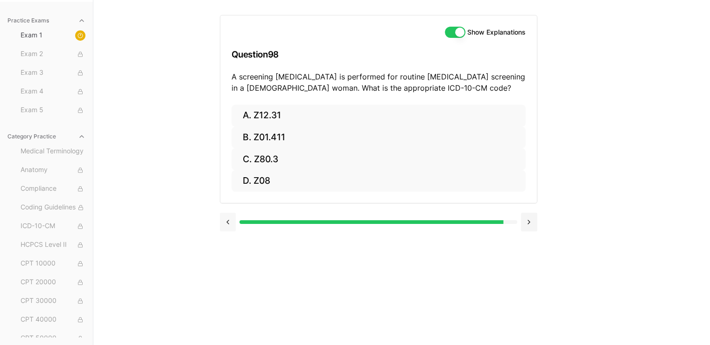
click at [230, 220] on button at bounding box center [228, 221] width 16 height 19
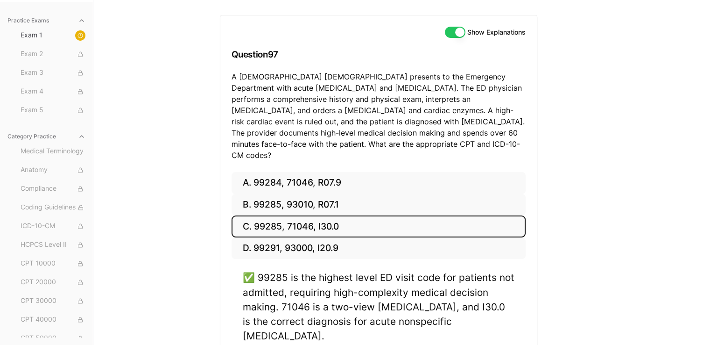
drag, startPoint x: 377, startPoint y: 336, endPoint x: 363, endPoint y: 307, distance: 31.7
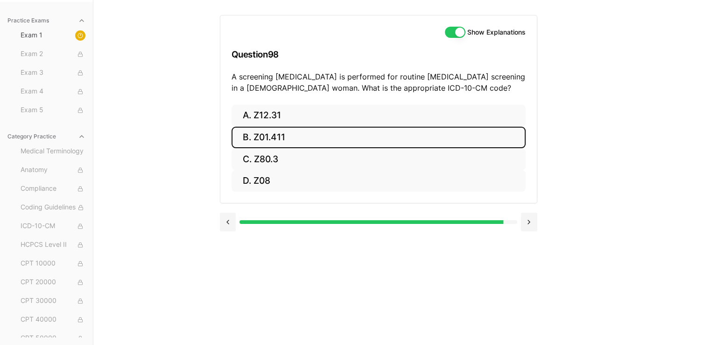
click at [275, 141] on button "B. Z01.411" at bounding box center [379, 138] width 294 height 22
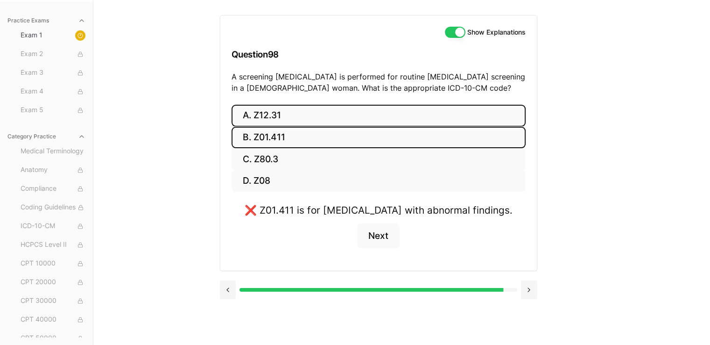
click at [276, 120] on button "A. Z12.31" at bounding box center [379, 116] width 294 height 22
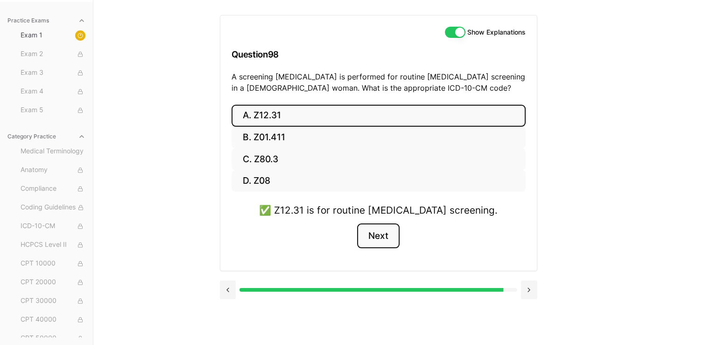
click at [381, 237] on button "Next" at bounding box center [378, 235] width 42 height 25
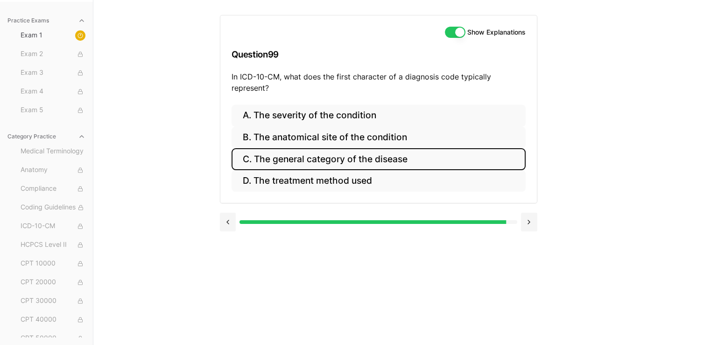
click at [403, 155] on button "C. The general category of the disease" at bounding box center [379, 159] width 294 height 22
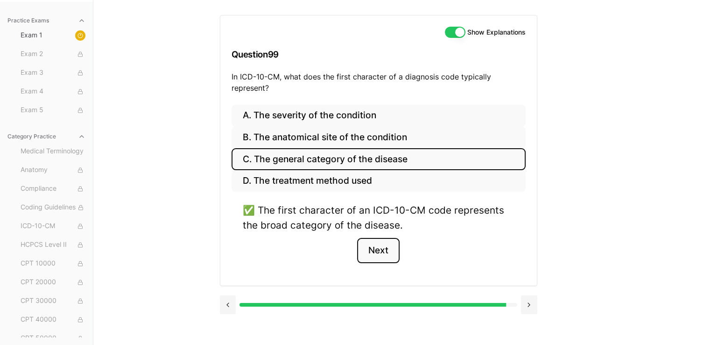
click at [386, 247] on button "Next" at bounding box center [378, 250] width 42 height 25
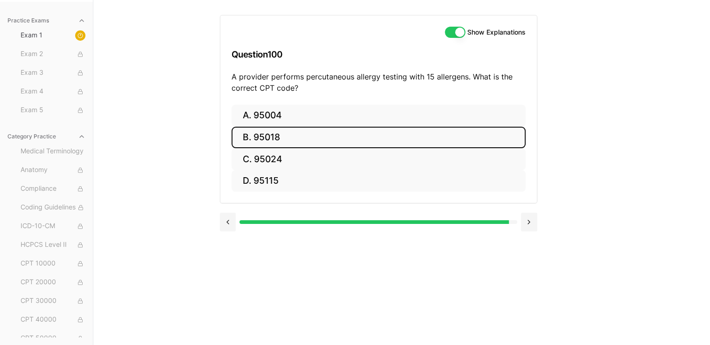
click at [284, 135] on button "B. 95018" at bounding box center [379, 138] width 294 height 22
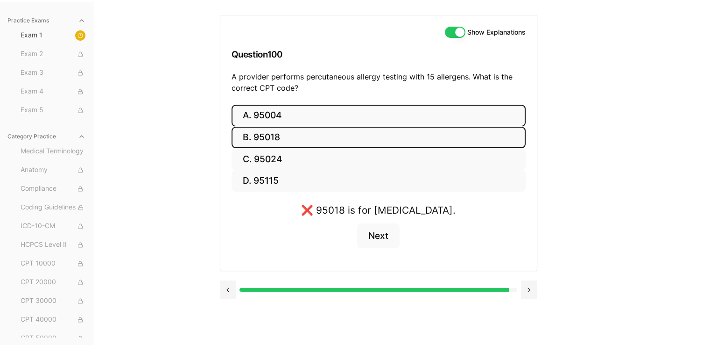
click at [293, 121] on button "A. 95004" at bounding box center [379, 116] width 294 height 22
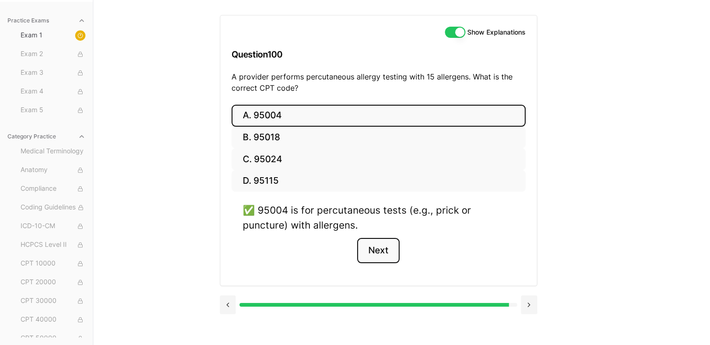
click at [360, 246] on button "Next" at bounding box center [378, 250] width 42 height 25
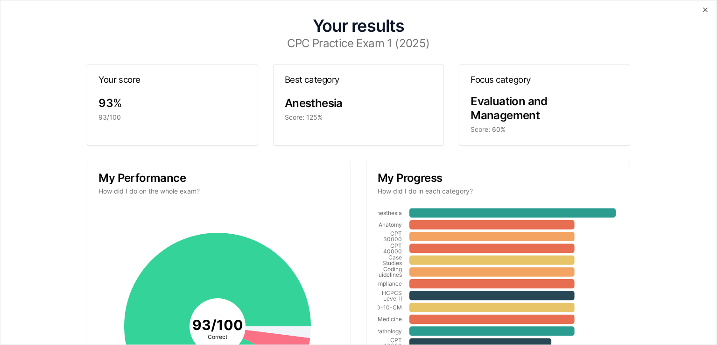
scroll to position [0, 0]
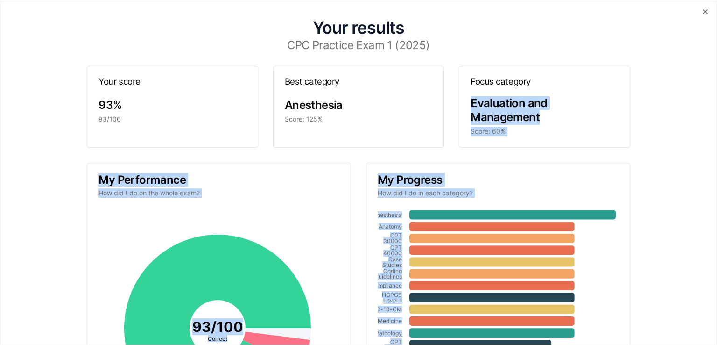
drag, startPoint x: 717, startPoint y: 85, endPoint x: 717, endPoint y: 256, distance: 170.9
click at [710, 256] on div "Your results CPC Practice Exam 1 (2025) Your score 93 % 93/100 Best category An…" at bounding box center [358, 172] width 717 height 345
drag, startPoint x: 650, startPoint y: 185, endPoint x: 670, endPoint y: 170, distance: 24.7
click at [651, 185] on div "Your results CPC Practice Exam 1 (2025) Your score 93 % 93/100 Best category An…" at bounding box center [359, 256] width 694 height 488
click at [678, 94] on div "Your results CPC Practice Exam 1 (2025) Your score 93 % 93/100 Best category An…" at bounding box center [359, 256] width 694 height 488
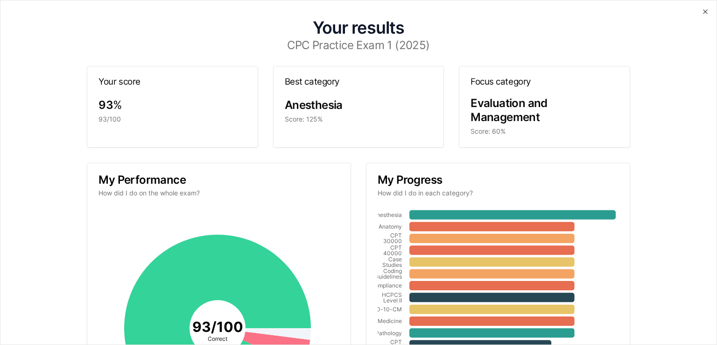
click at [678, 96] on div "Your results CPC Practice Exam 1 (2025) Your score 93 % 93/100 Best category An…" at bounding box center [359, 256] width 694 height 488
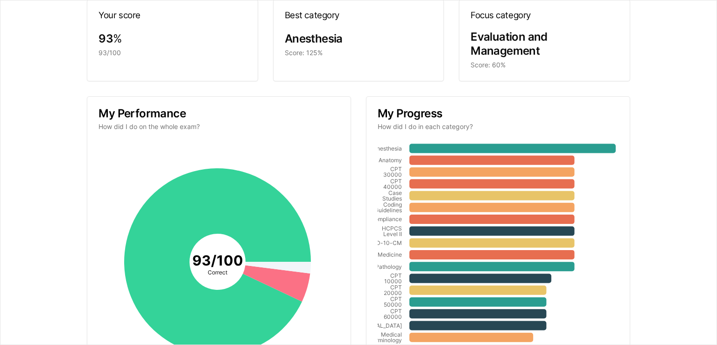
scroll to position [25, 0]
